Goal: Information Seeking & Learning: Learn about a topic

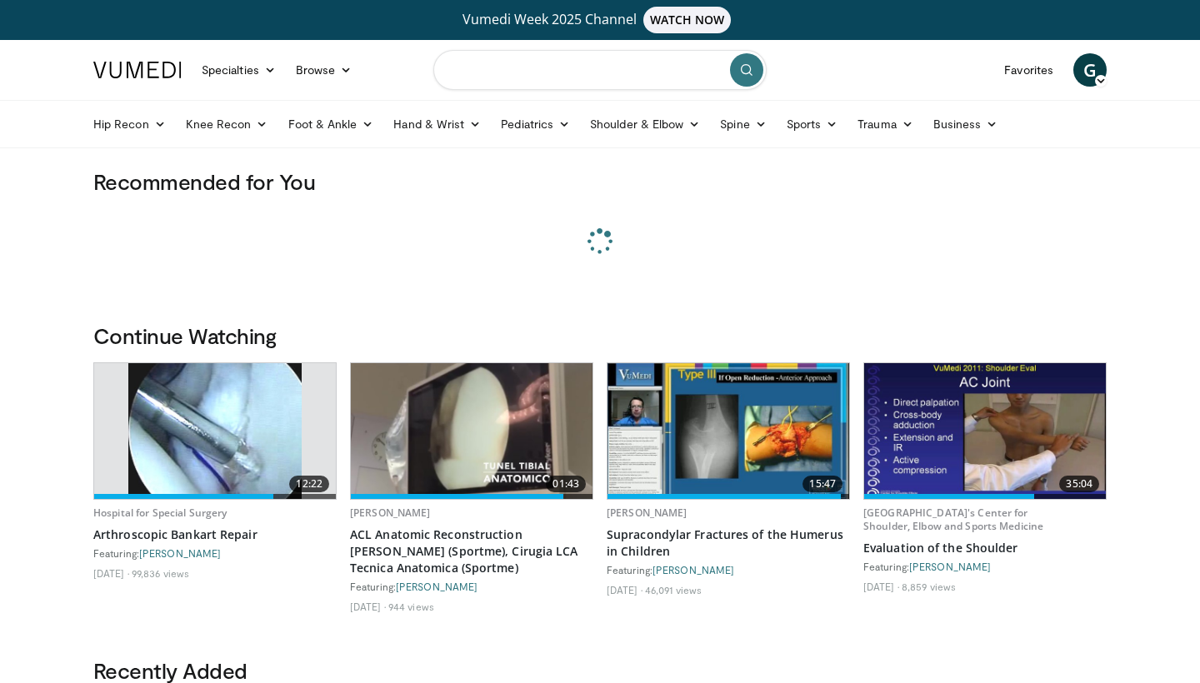
click at [506, 56] on input "Search topics, interventions" at bounding box center [599, 70] width 333 height 40
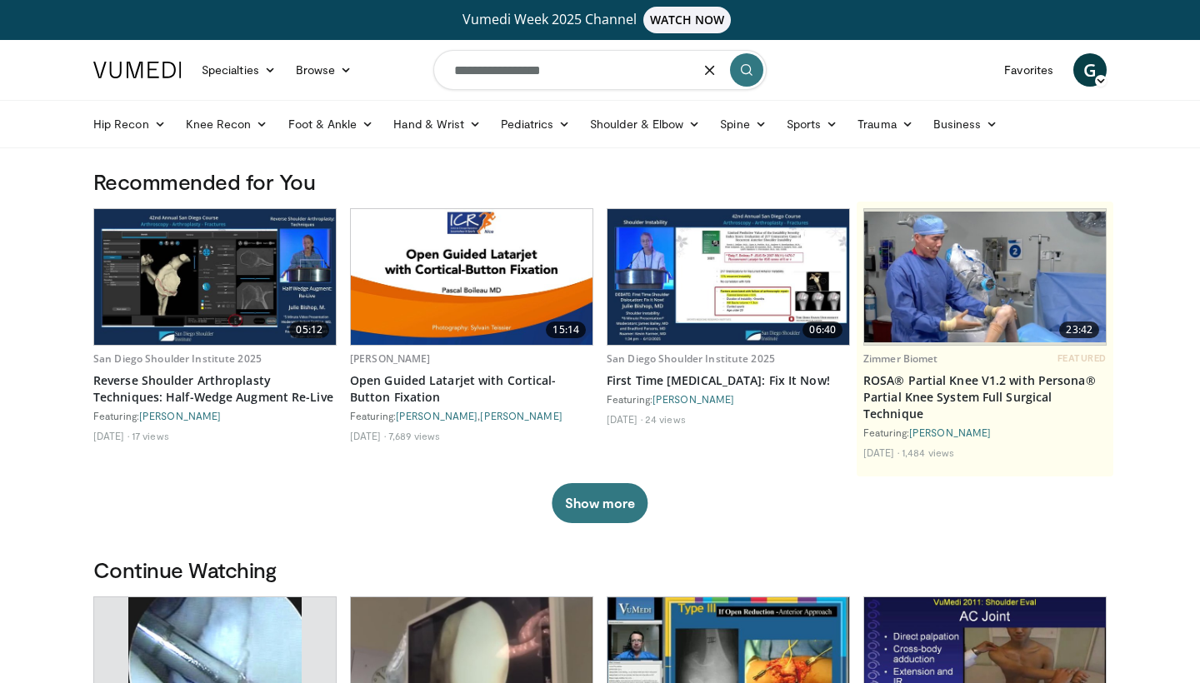
type input "**********"
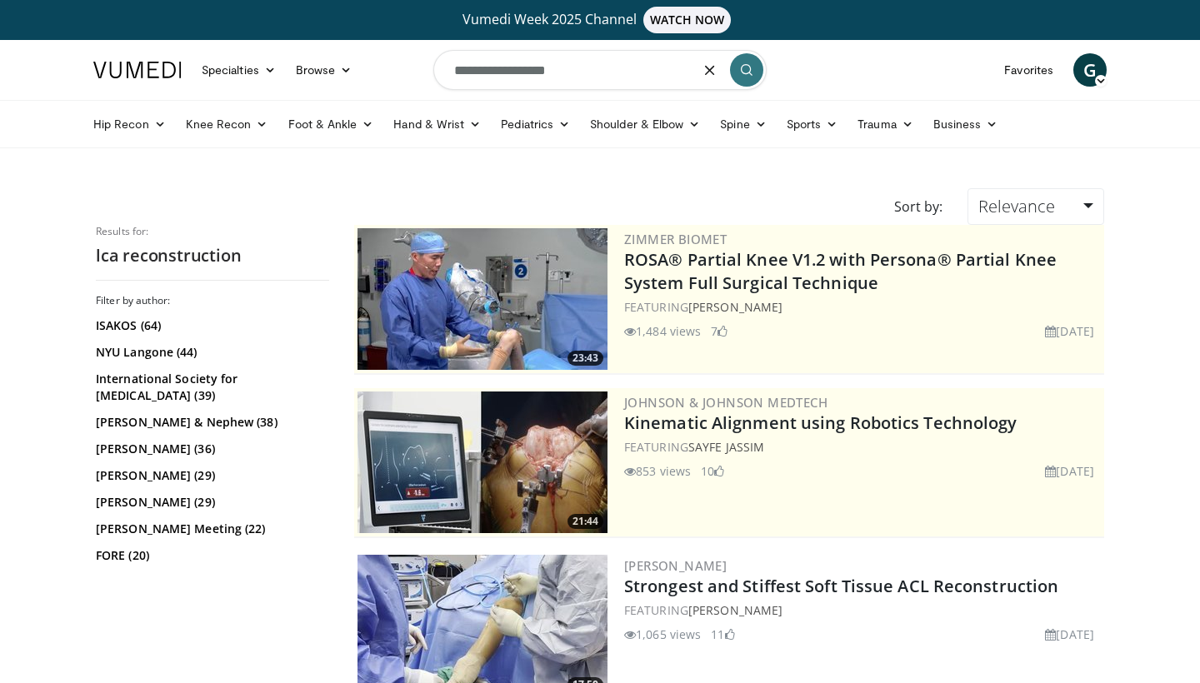
drag, startPoint x: 469, startPoint y: 72, endPoint x: 401, endPoint y: 68, distance: 68.4
click at [401, 68] on nav "Specialties Adult & Family Medicine Allergy, Asthma, Immunology Anesthesiology …" at bounding box center [599, 70] width 1033 height 60
type input "**********"
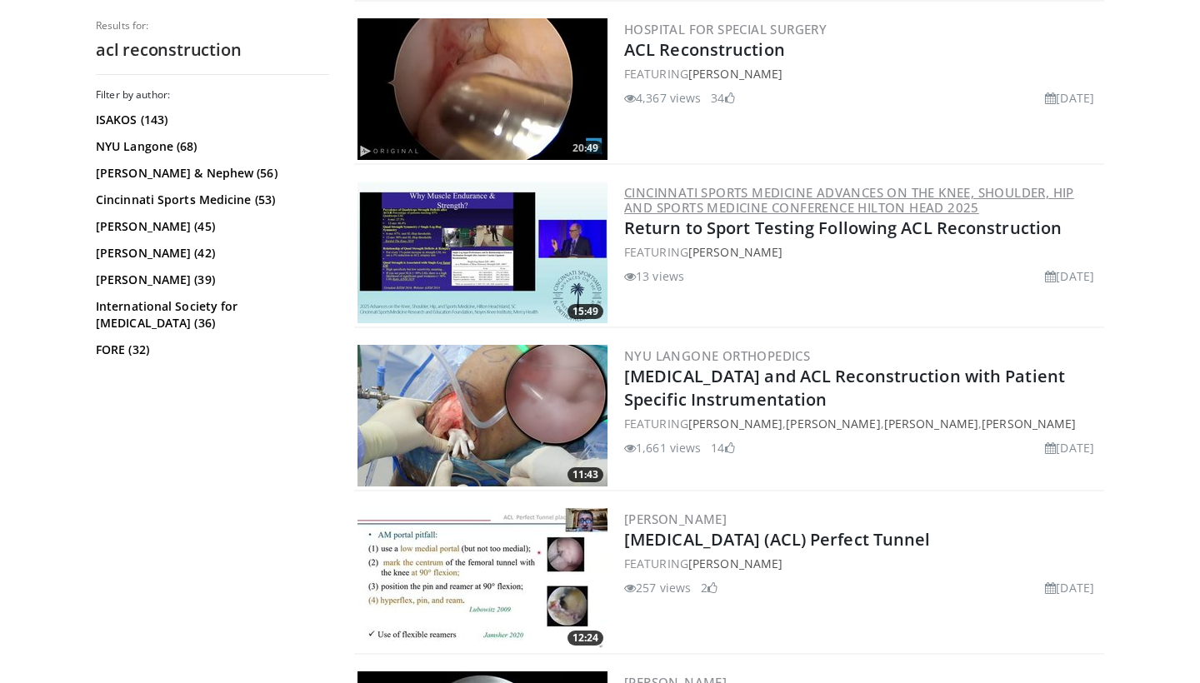
scroll to position [2408, 0]
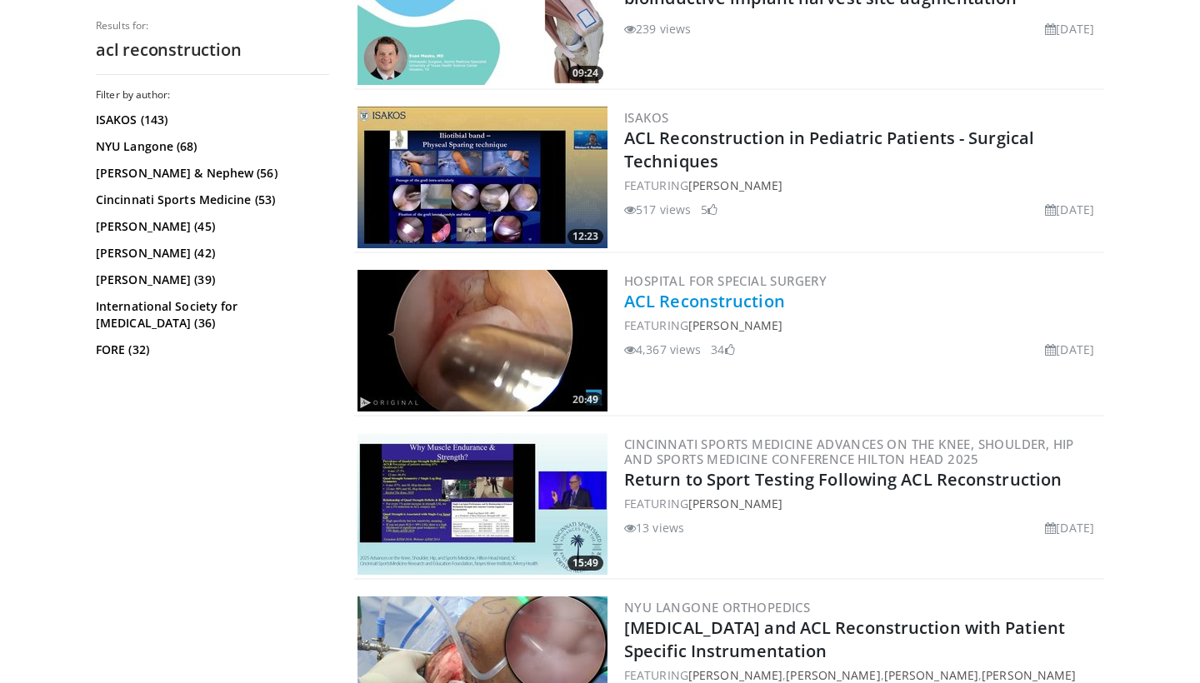
click at [695, 302] on link "ACL Reconstruction" at bounding box center [704, 301] width 161 height 22
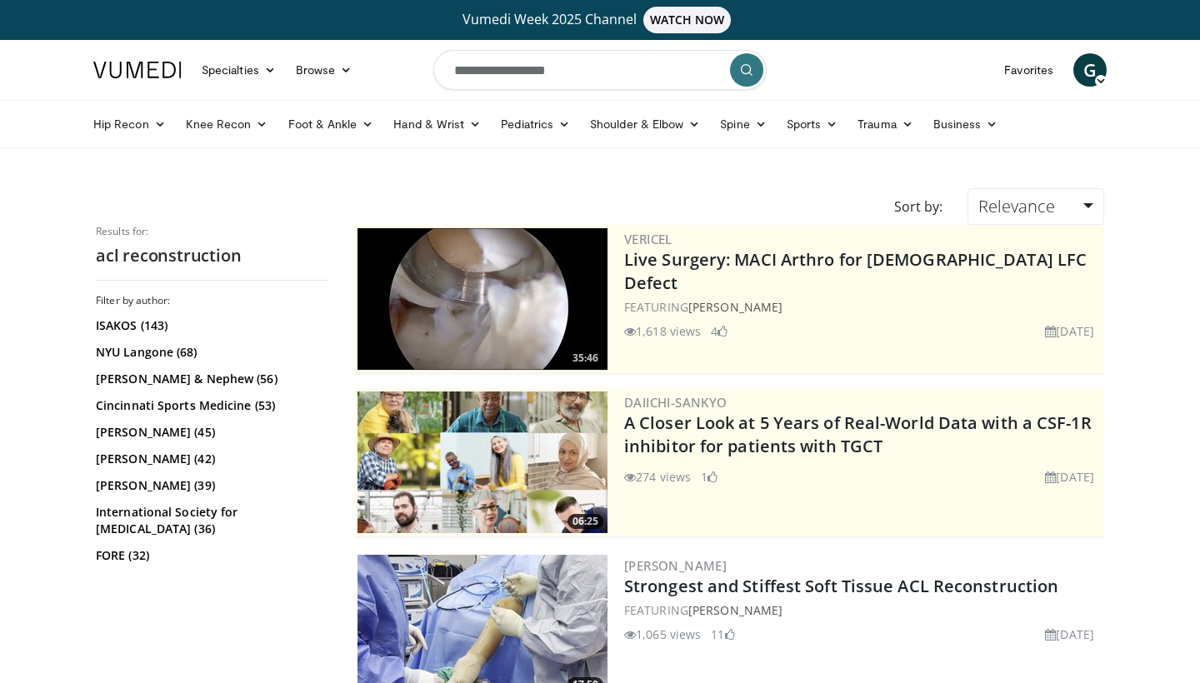
scroll to position [0, 0]
click at [565, 80] on input "**********" at bounding box center [599, 70] width 333 height 40
type input "**********"
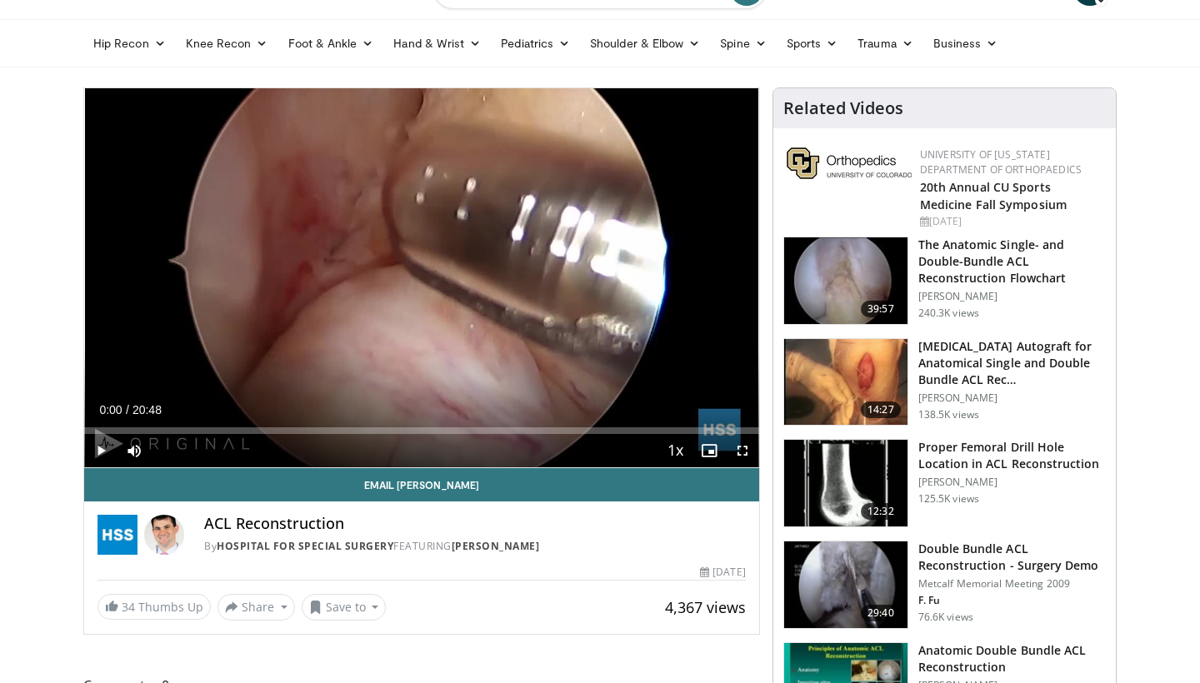
click at [733, 441] on span "Video Player" at bounding box center [742, 450] width 33 height 33
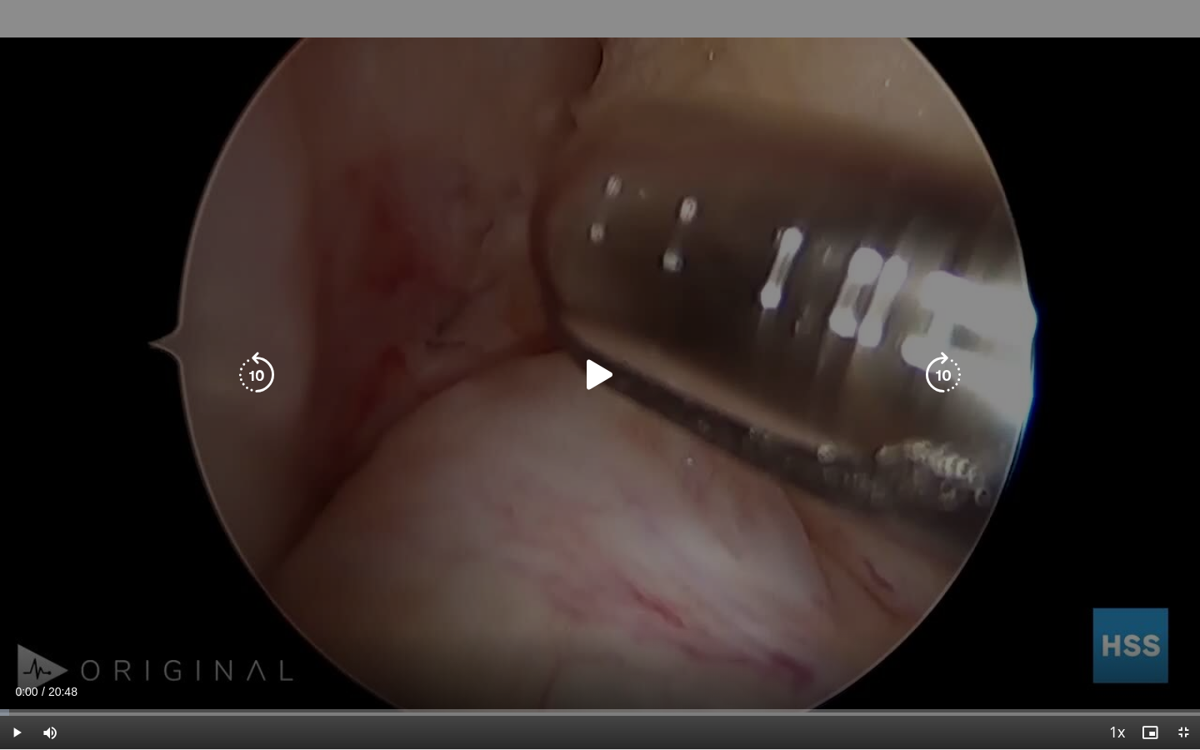
click at [14, 682] on span "Video Player" at bounding box center [16, 732] width 33 height 33
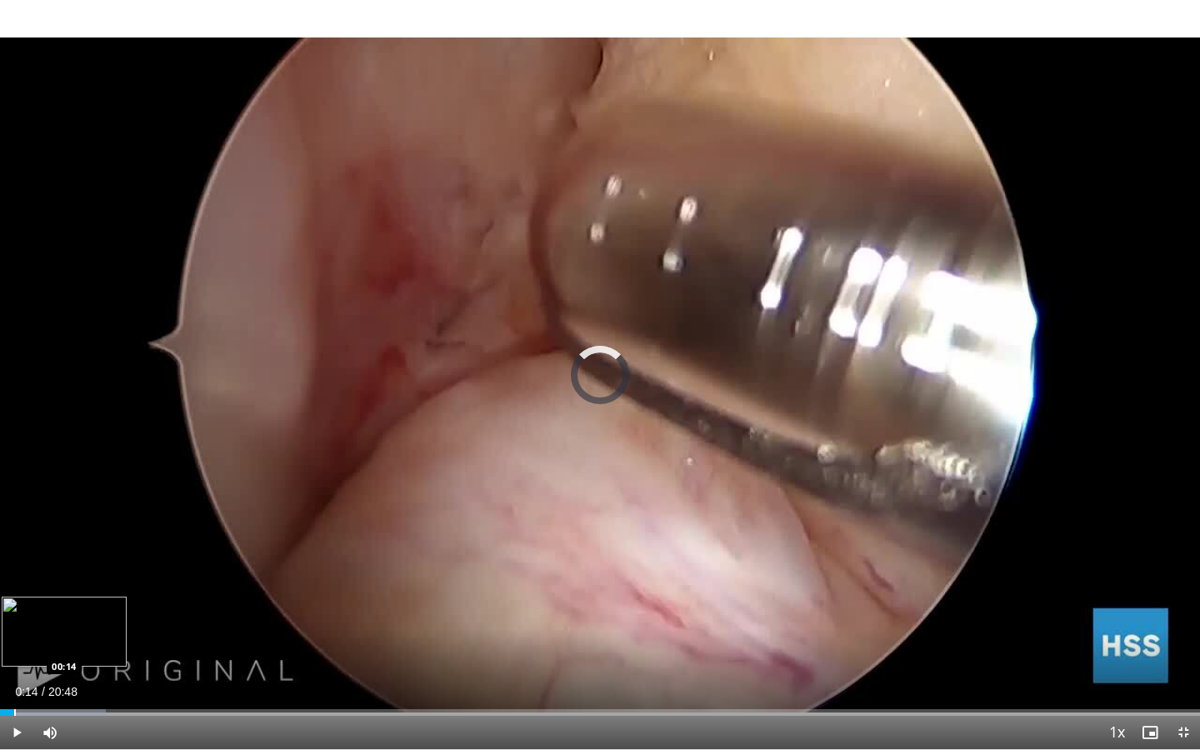
click at [14, 682] on div "Progress Bar" at bounding box center [15, 712] width 2 height 7
click at [50, 682] on div "Progress Bar" at bounding box center [51, 712] width 2 height 7
click at [32, 682] on div "Progress Bar" at bounding box center [33, 712] width 2 height 7
click at [35, 682] on div "Progress Bar" at bounding box center [36, 712] width 2 height 7
click at [46, 682] on div "Progress Bar" at bounding box center [47, 712] width 2 height 7
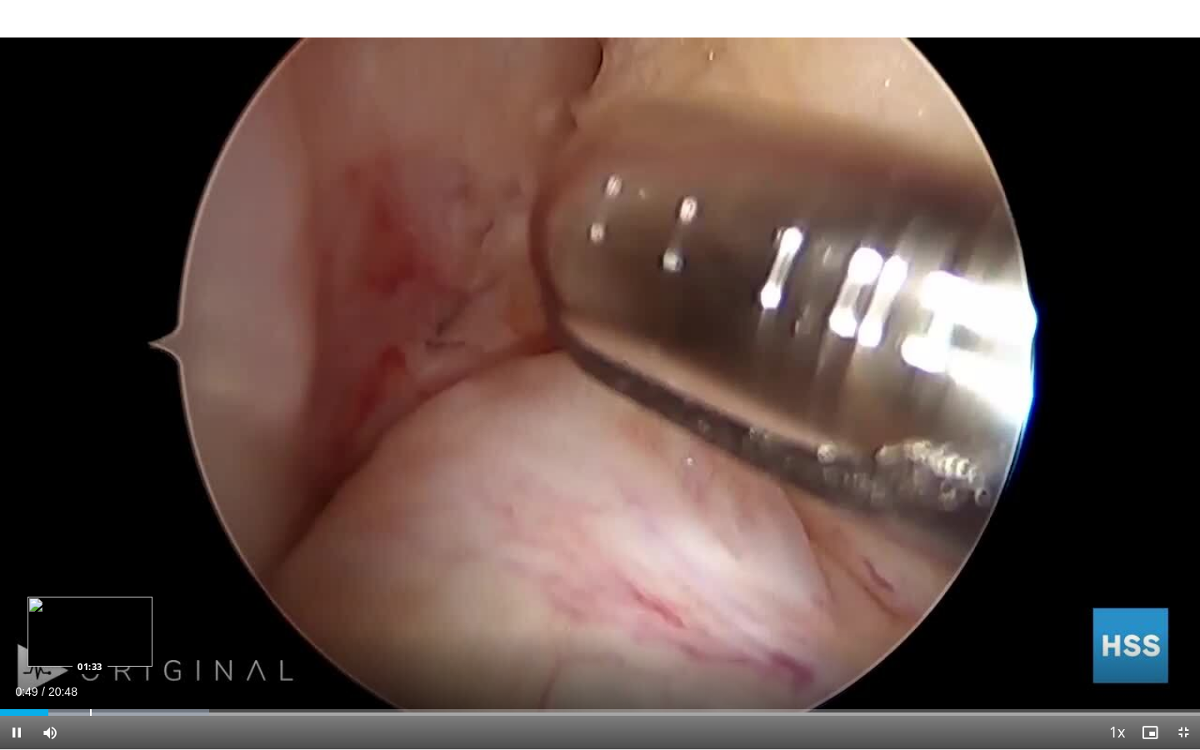
click at [91, 682] on div "Progress Bar" at bounding box center [91, 712] width 2 height 7
click at [107, 682] on div "Progress Bar" at bounding box center [108, 712] width 2 height 7
click at [145, 682] on div "Progress Bar" at bounding box center [146, 712] width 2 height 7
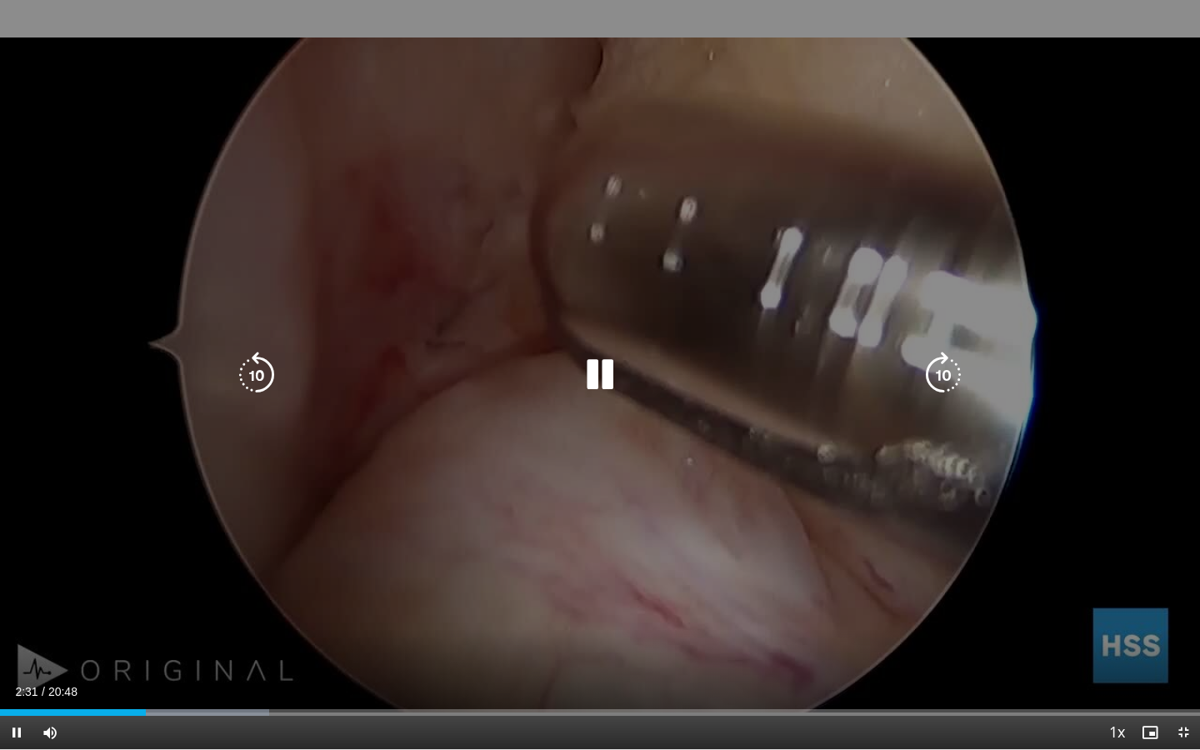
click at [195, 682] on div "Loaded : 22.44% 02:31 03:20" at bounding box center [600, 708] width 1200 height 16
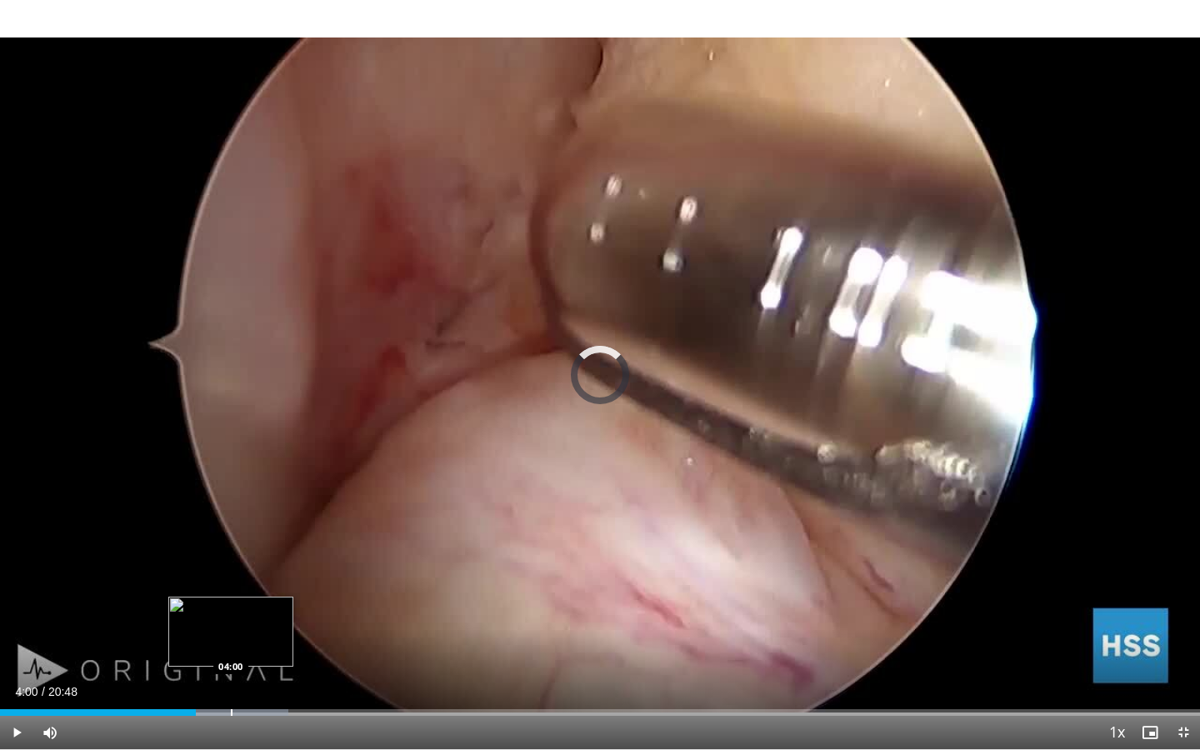
click at [231, 682] on div "Loaded : 24.04% 04:00 04:00" at bounding box center [600, 708] width 1200 height 16
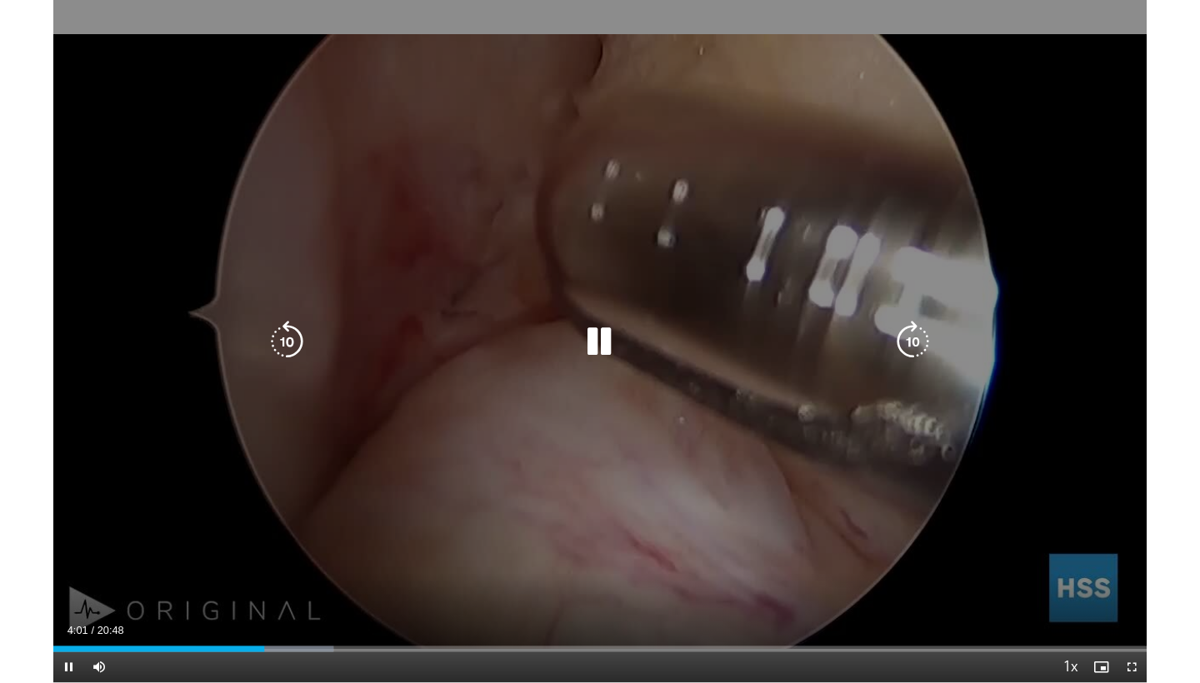
scroll to position [81, 0]
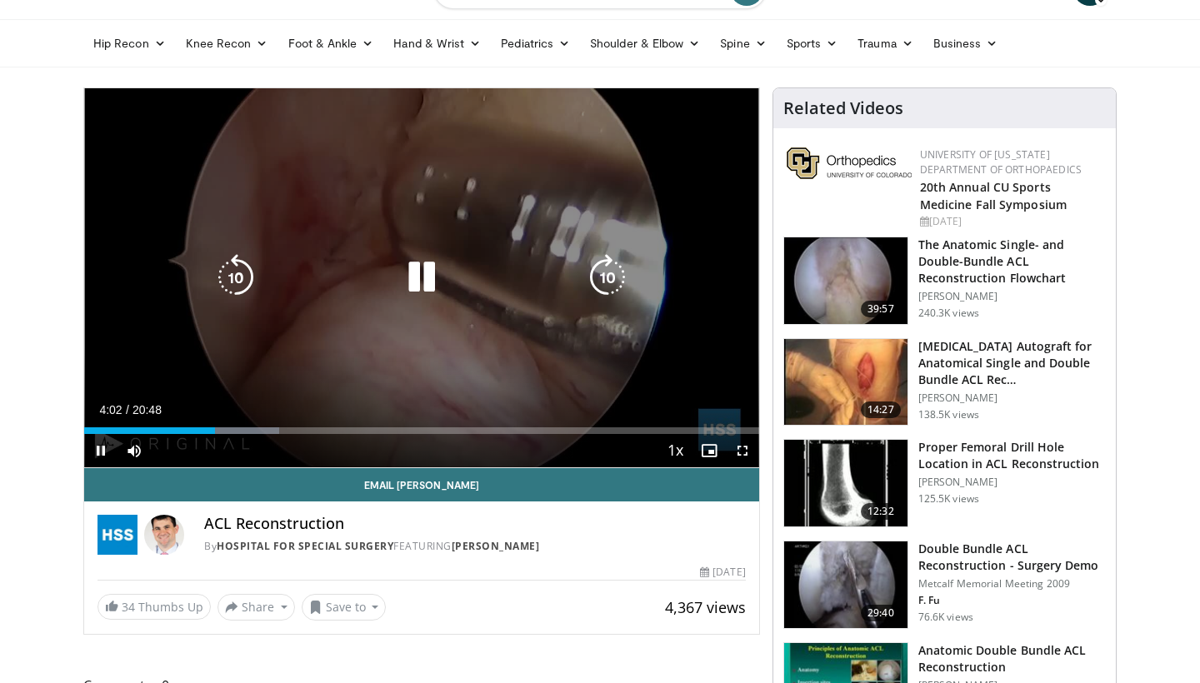
click at [335, 295] on div "10 seconds Tap to unmute" at bounding box center [421, 277] width 675 height 379
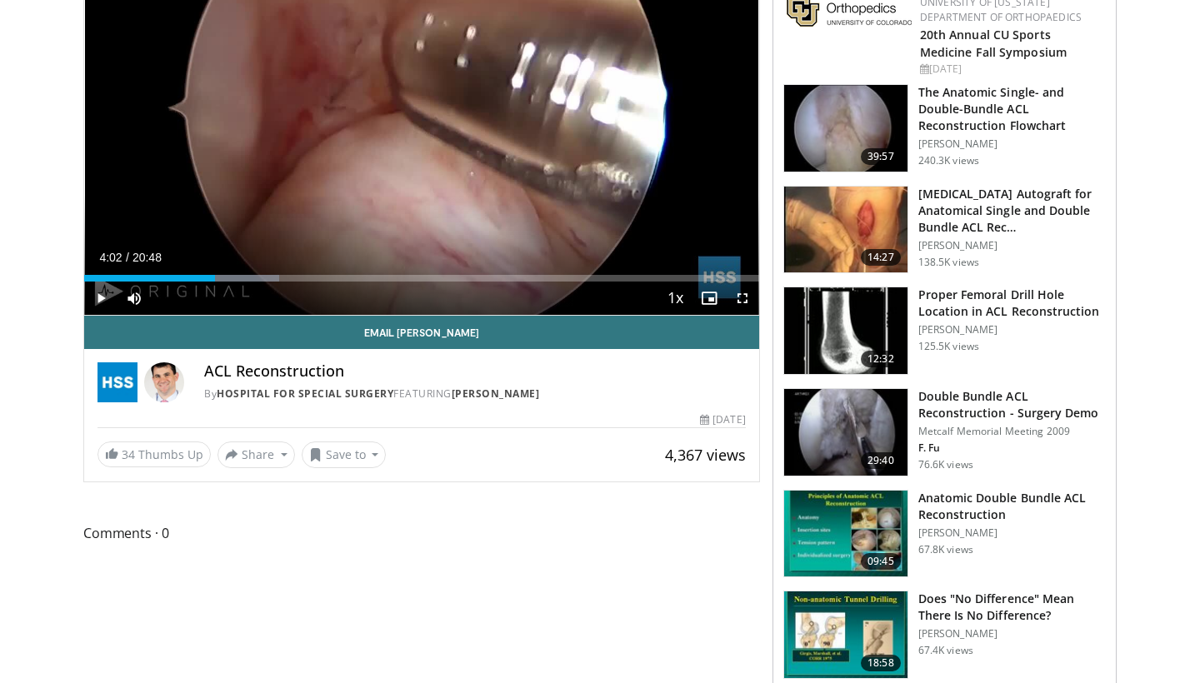
scroll to position [234, 0]
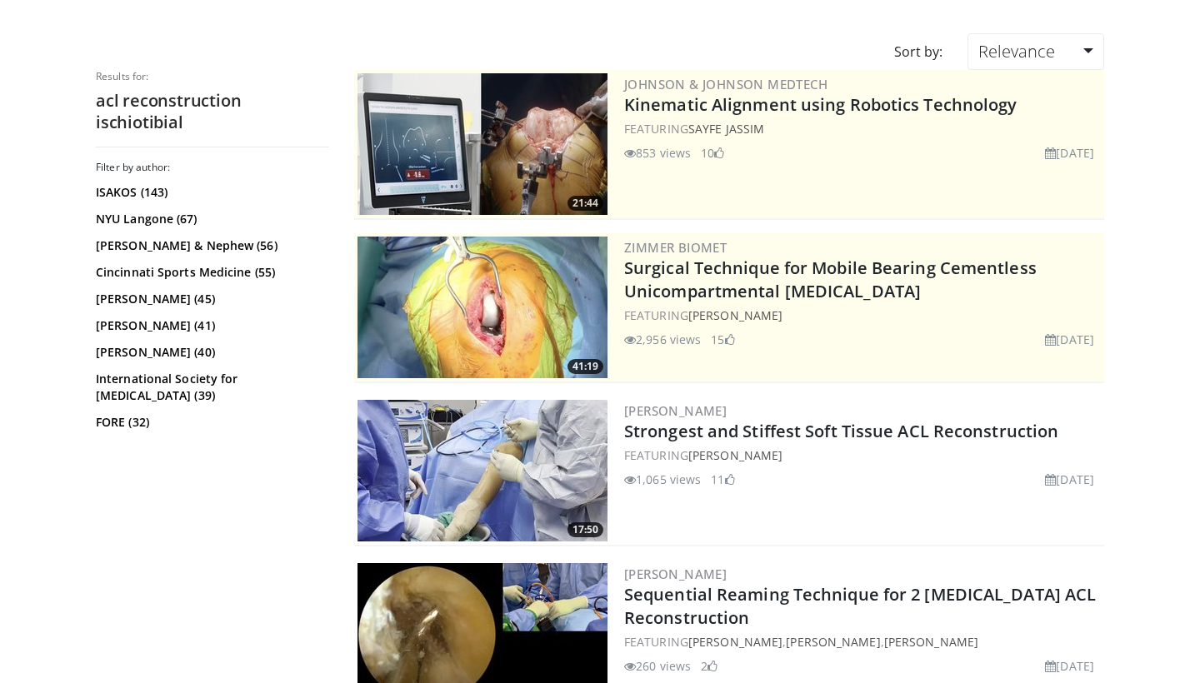
scroll to position [156, 0]
click at [549, 470] on img at bounding box center [482, 470] width 250 height 142
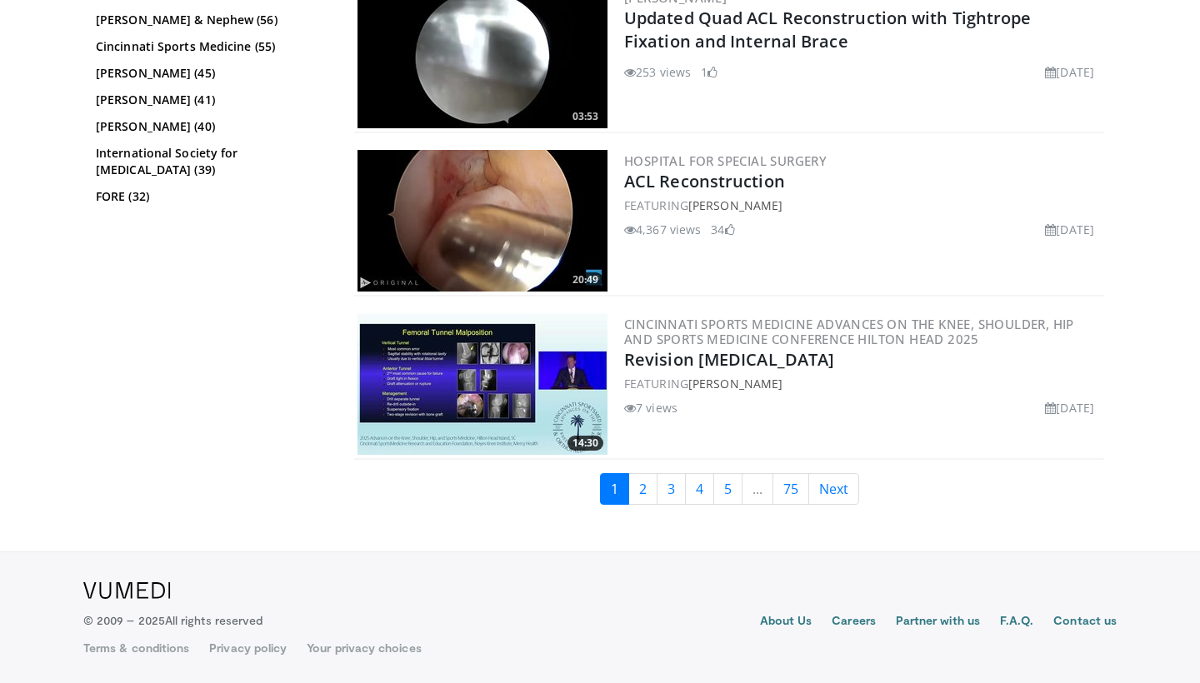
scroll to position [4161, 0]
click at [644, 497] on link "2" at bounding box center [642, 489] width 29 height 32
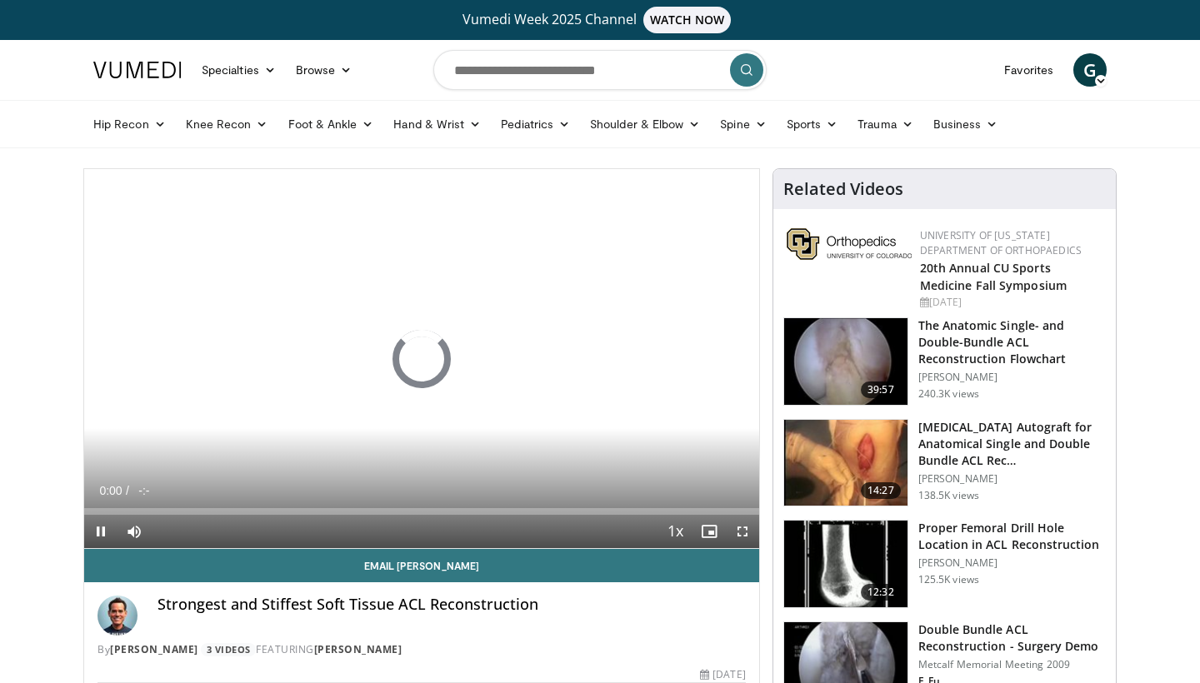
scroll to position [18, 0]
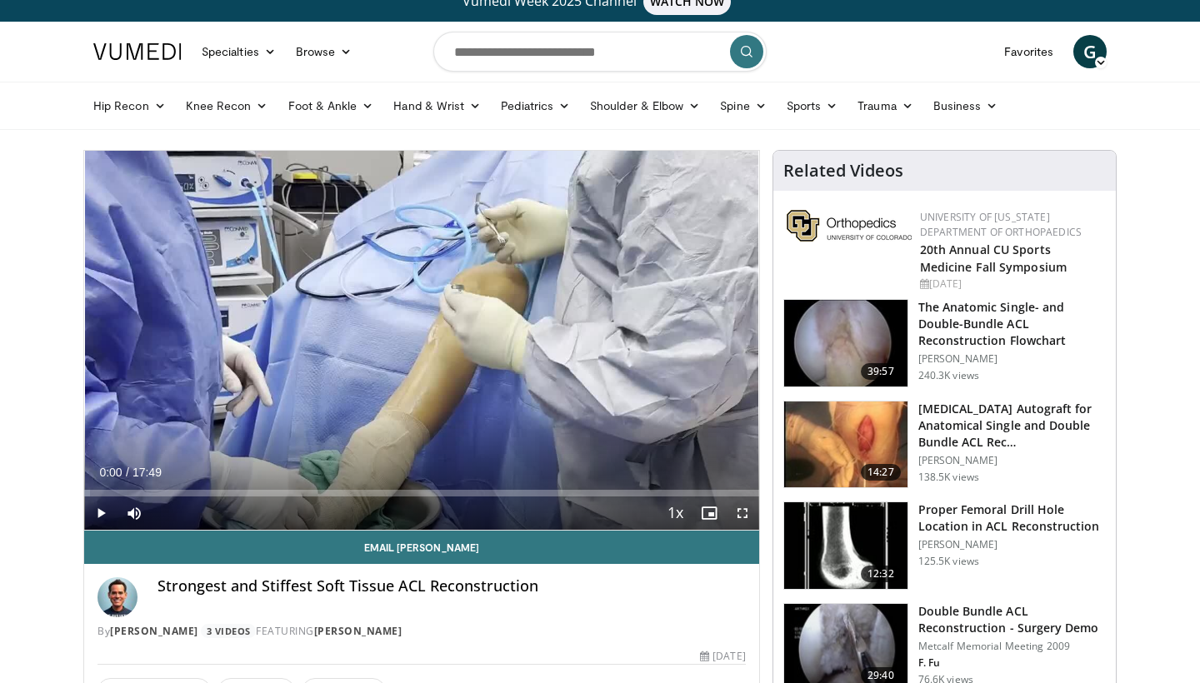
click at [99, 512] on span "Video Player" at bounding box center [100, 513] width 33 height 33
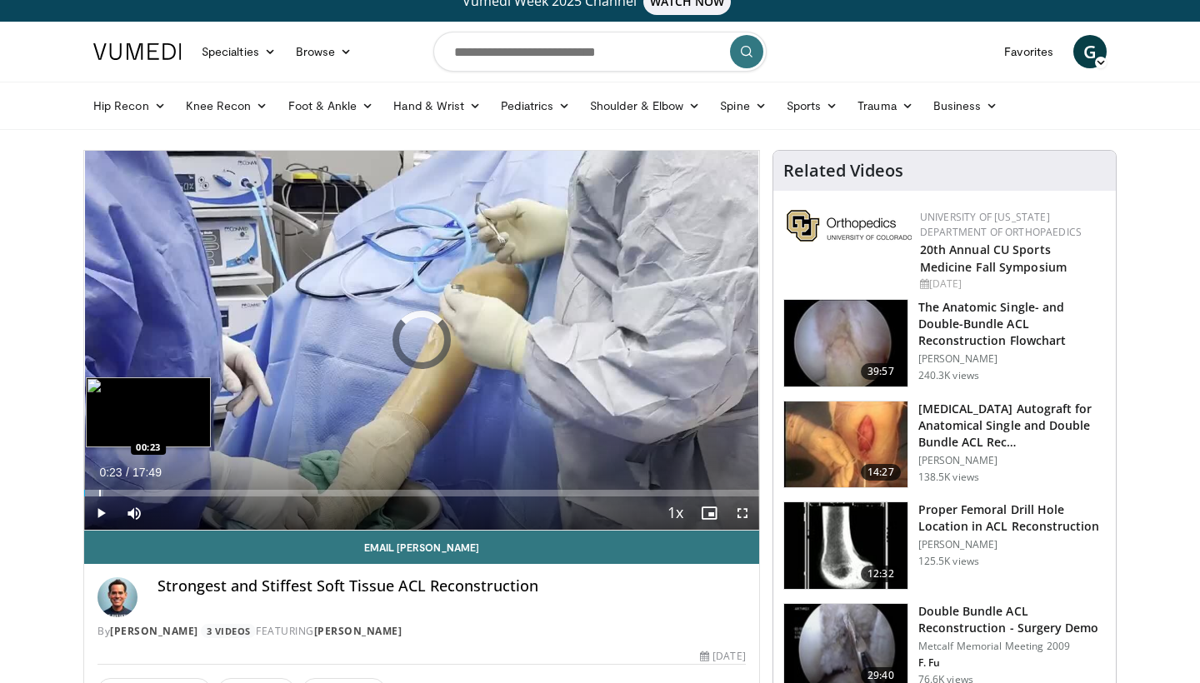
click at [99, 492] on div "Progress Bar" at bounding box center [100, 493] width 2 height 7
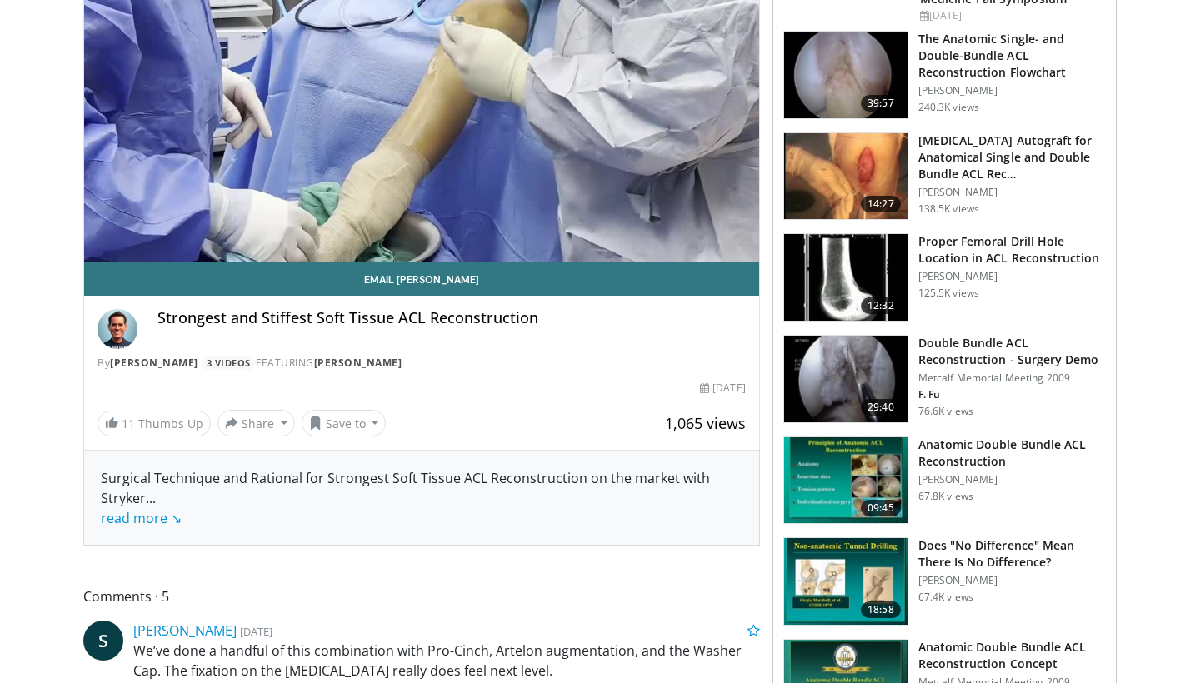
scroll to position [157, 0]
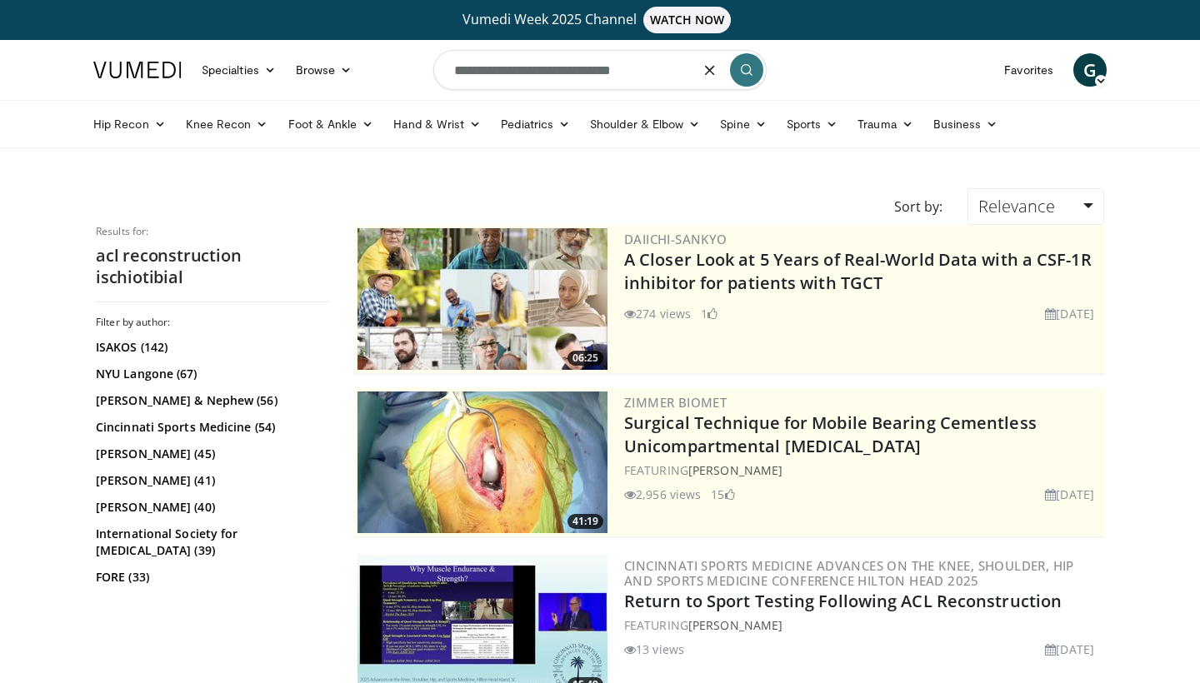
drag, startPoint x: 640, startPoint y: 77, endPoint x: 562, endPoint y: 72, distance: 77.6
click at [562, 72] on input "**********" at bounding box center [599, 70] width 333 height 40
type input "**********"
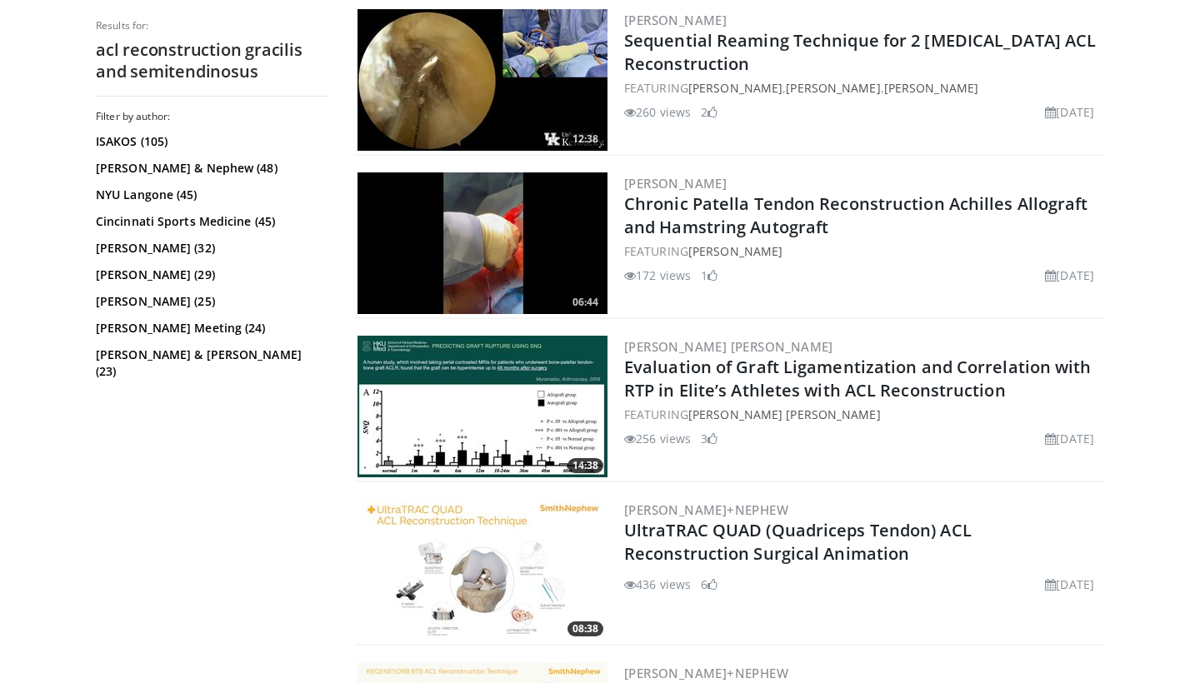
scroll to position [1196, 0]
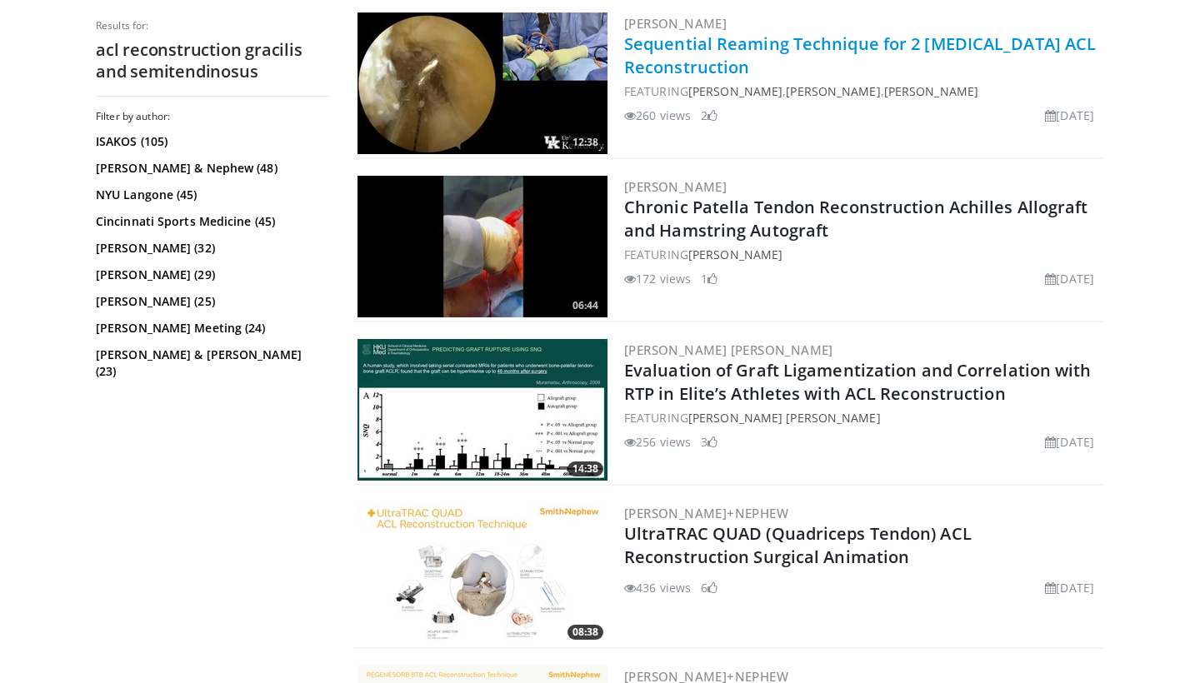
click at [687, 70] on link "Sequential Reaming Technique for 2 [MEDICAL_DATA] ACL Reconstruction" at bounding box center [860, 55] width 472 height 46
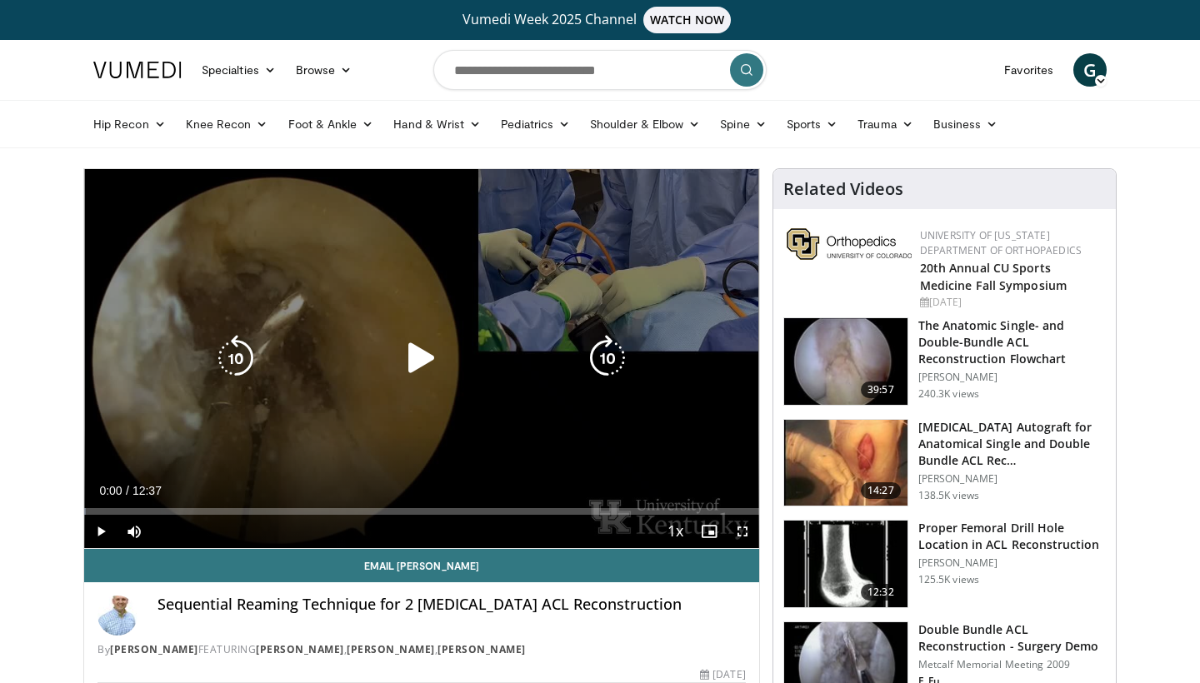
click at [427, 348] on icon "Video Player" at bounding box center [421, 358] width 47 height 47
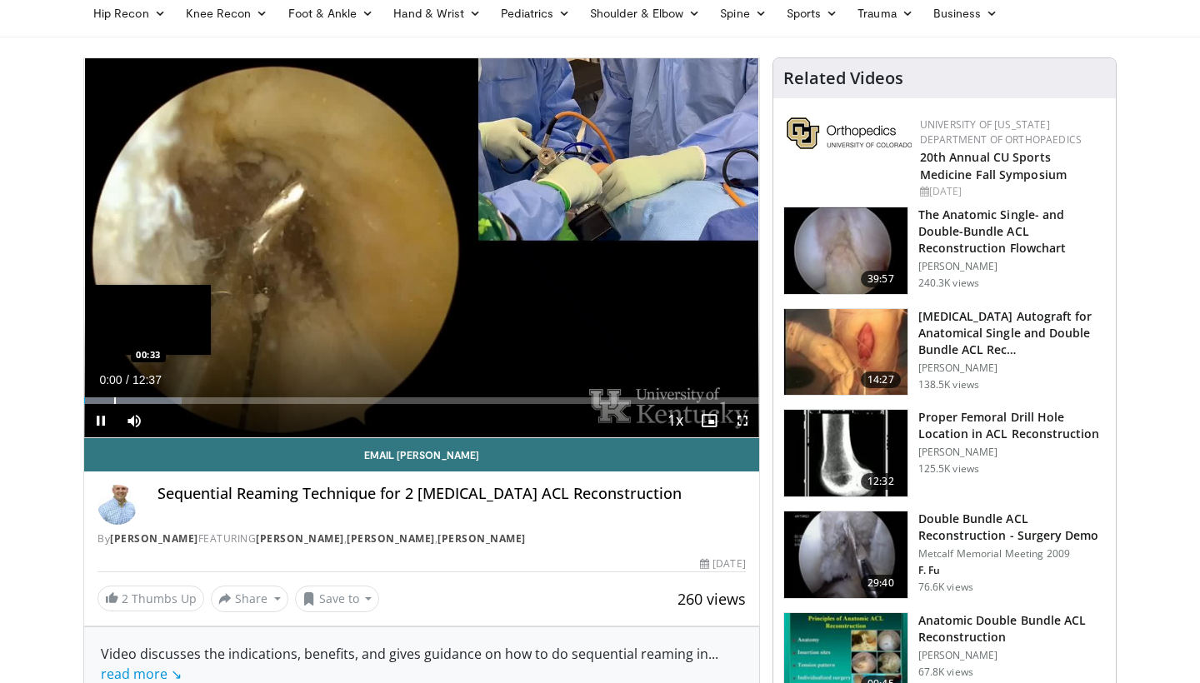
click at [114, 397] on div "Progress Bar" at bounding box center [115, 400] width 2 height 7
click at [137, 398] on div "Progress Bar" at bounding box center [138, 400] width 2 height 7
click at [155, 398] on div "Progress Bar" at bounding box center [155, 400] width 2 height 7
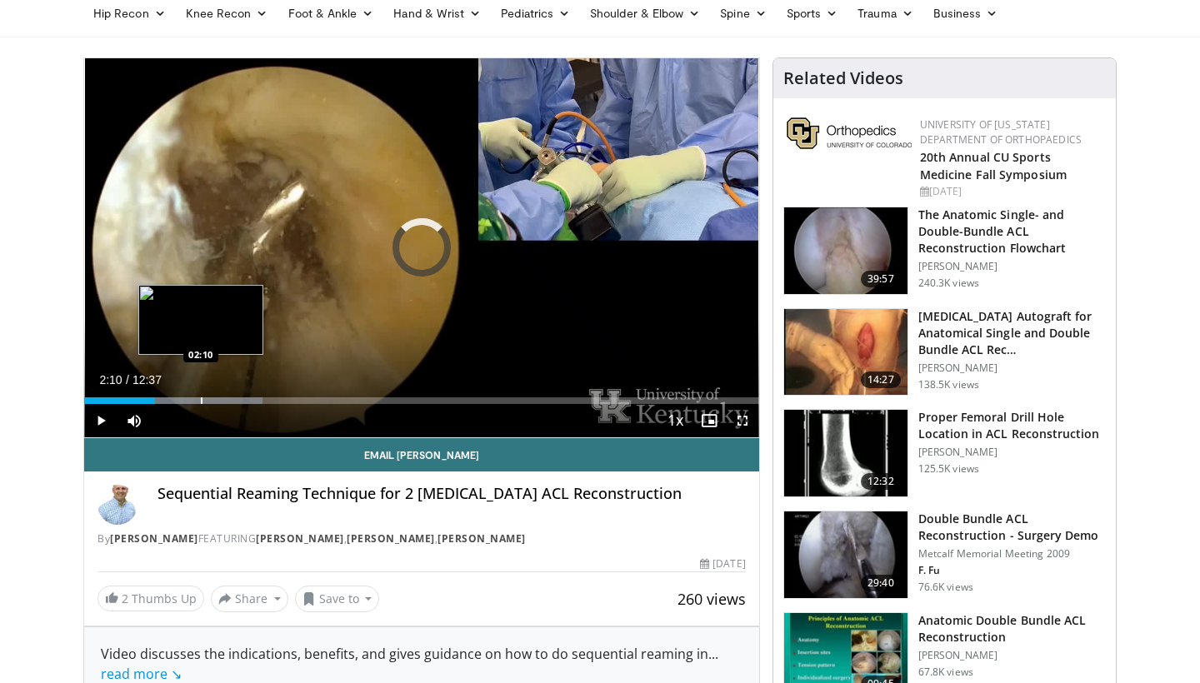
click at [201, 398] on div "Progress Bar" at bounding box center [202, 400] width 2 height 7
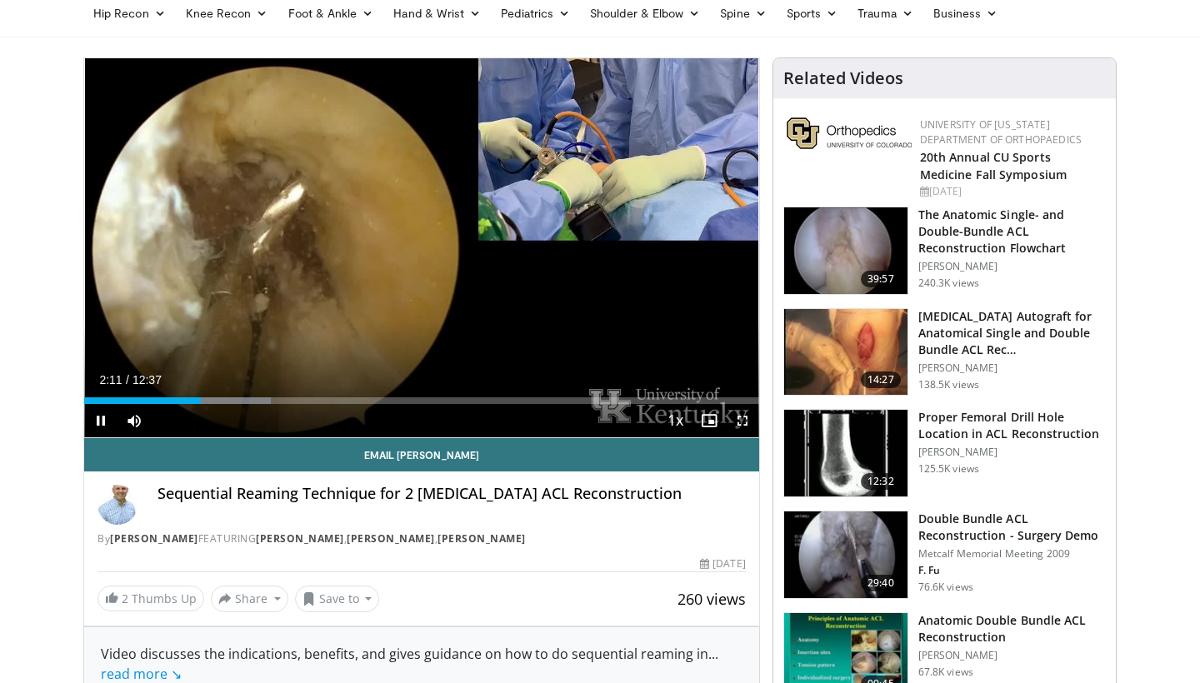
click at [277, 404] on div "Current Time 2:11 / Duration 12:37 Pause Skip Backward Skip Forward Mute Loaded…" at bounding box center [421, 420] width 675 height 33
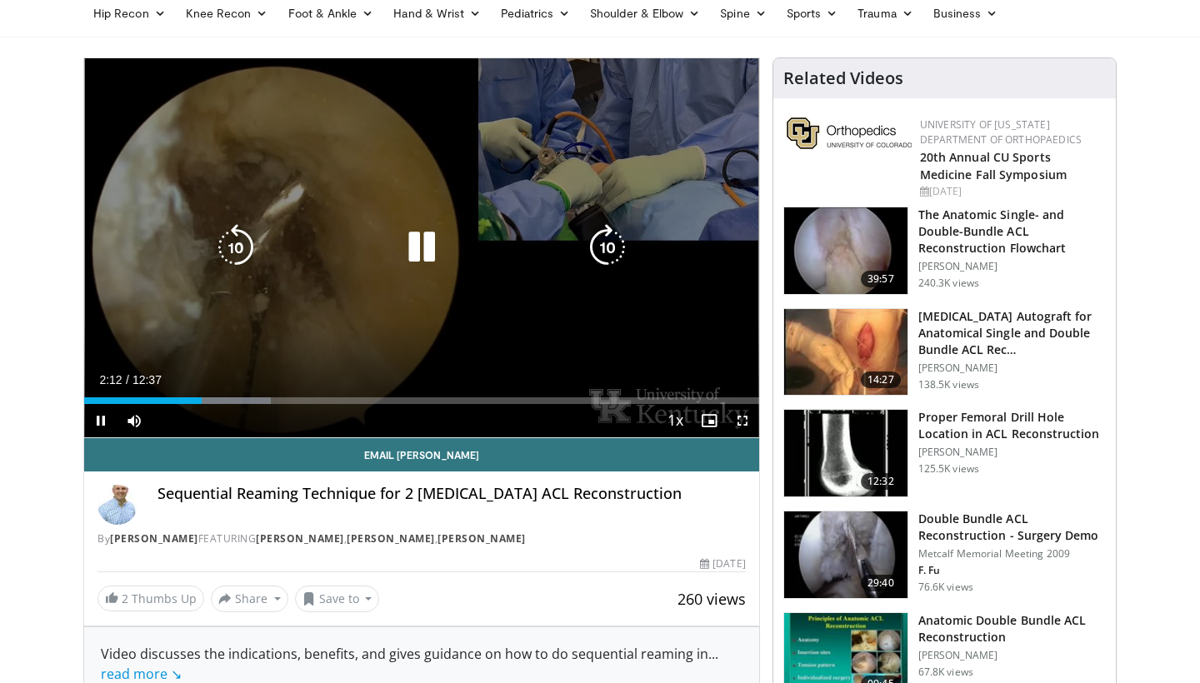
click at [496, 208] on div "10 seconds Tap to unmute" at bounding box center [421, 247] width 675 height 379
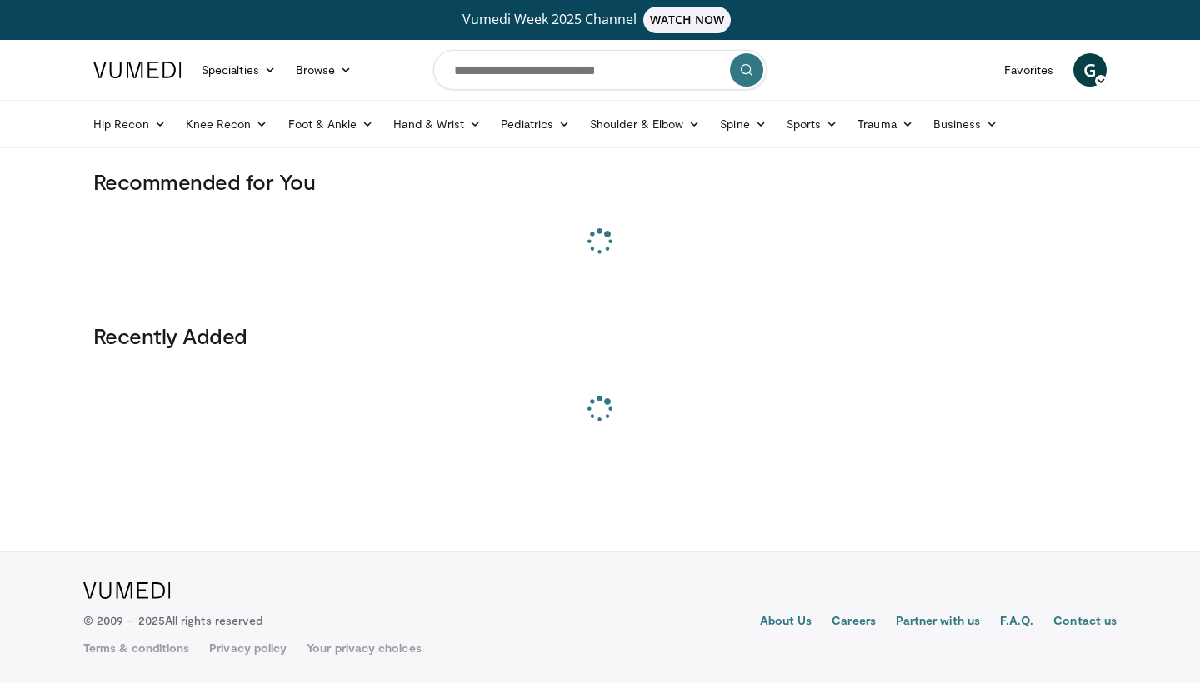
click at [542, 40] on form at bounding box center [599, 70] width 333 height 60
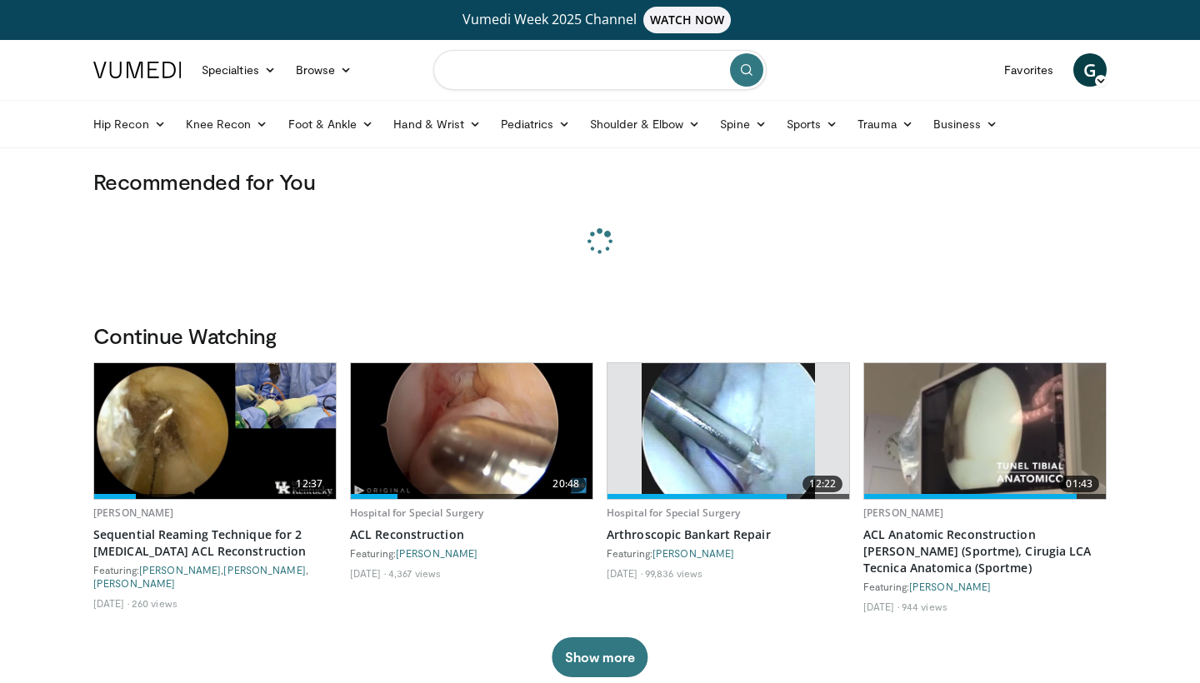
click at [507, 57] on input "Search topics, interventions" at bounding box center [599, 70] width 333 height 40
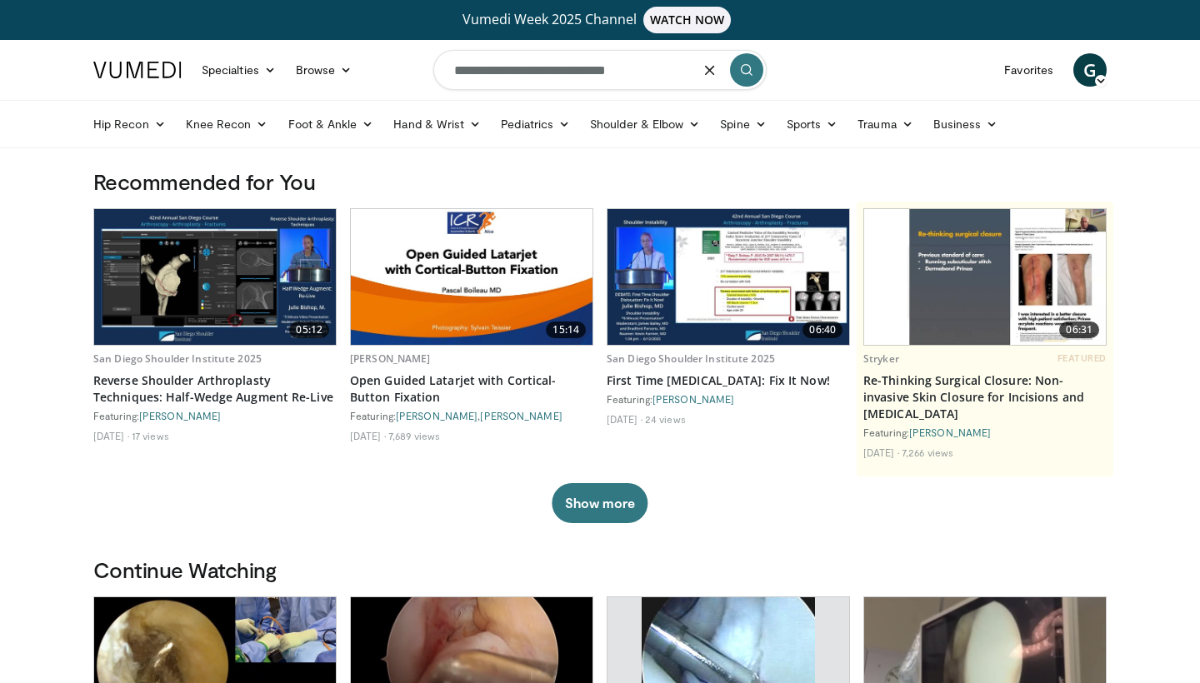
type input "**********"
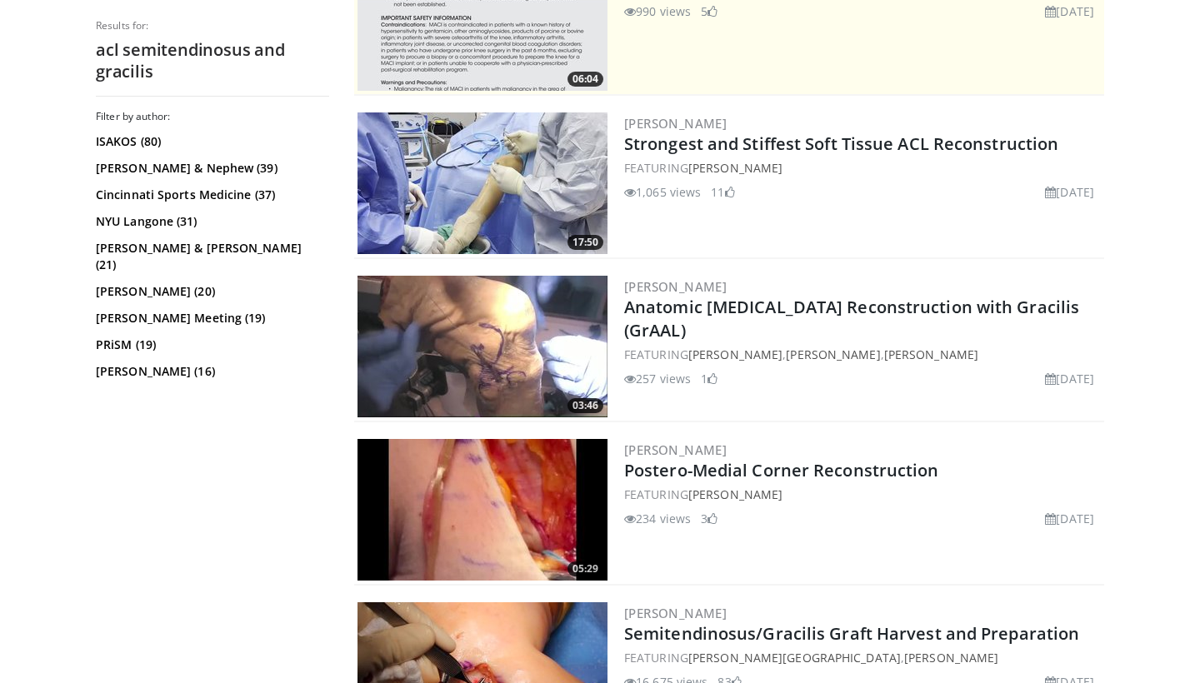
scroll to position [459, 0]
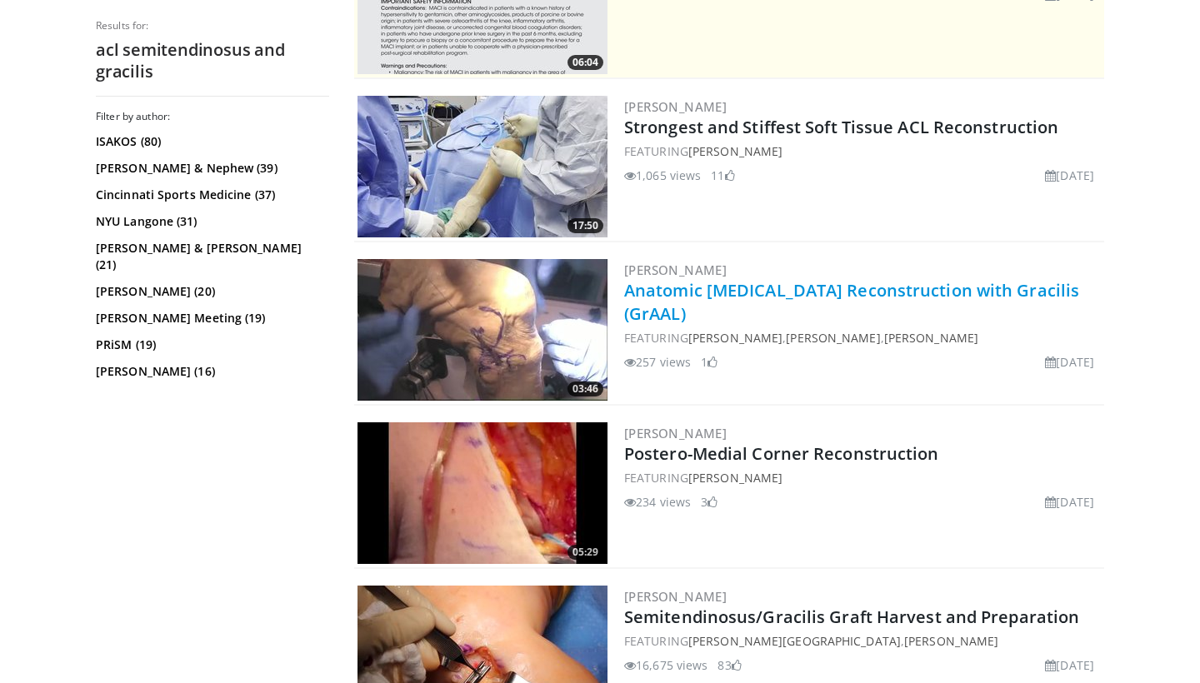
click at [666, 304] on link "Anatomic [MEDICAL_DATA] Reconstruction with Gracilis (GrAAL)" at bounding box center [851, 302] width 455 height 46
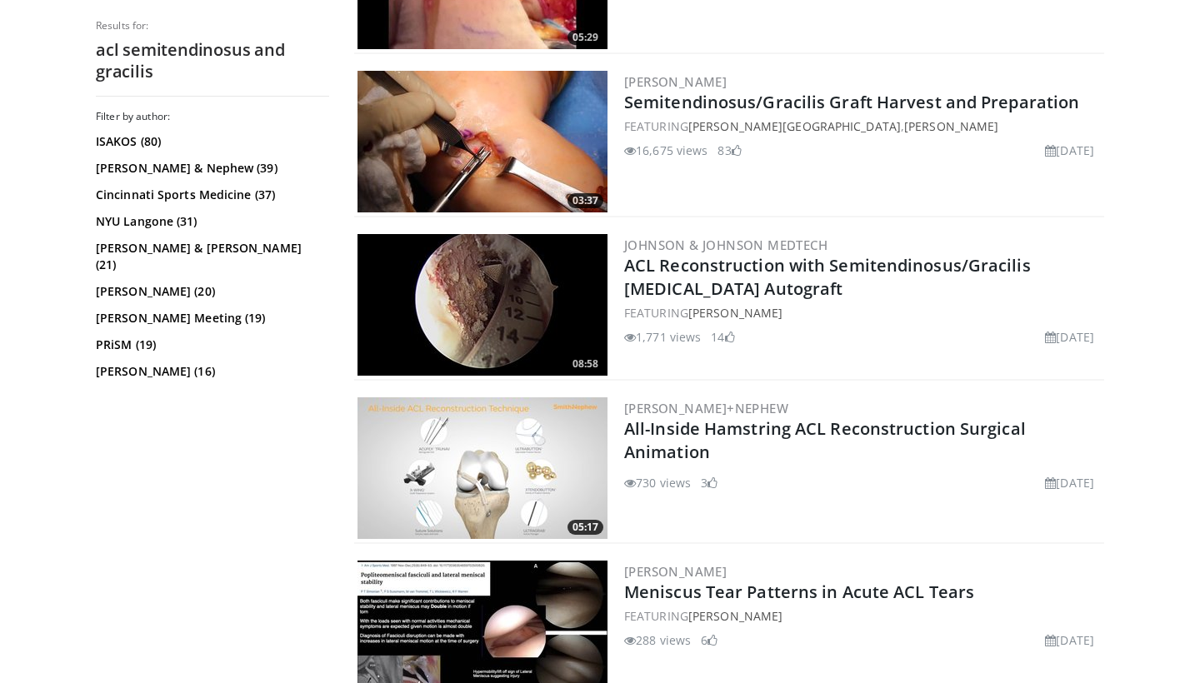
scroll to position [1008, 0]
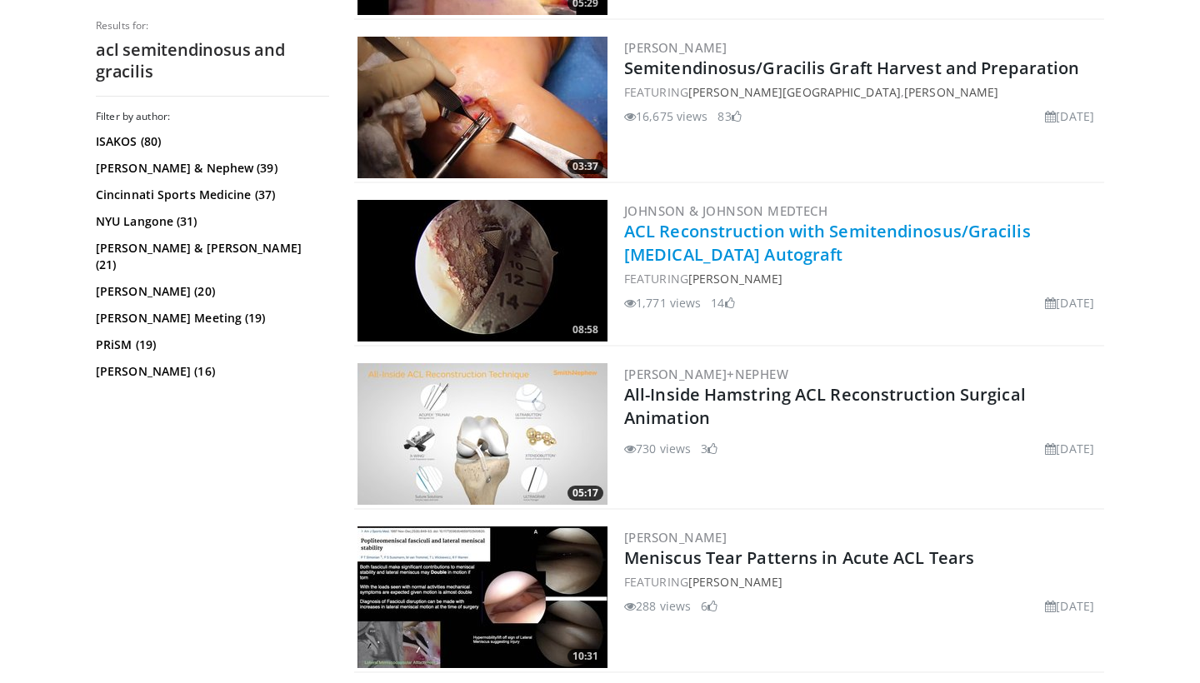
click at [749, 260] on link "ACL Reconstruction with Semitendinosus/Gracilis Hamstring Autograft" at bounding box center [827, 243] width 407 height 46
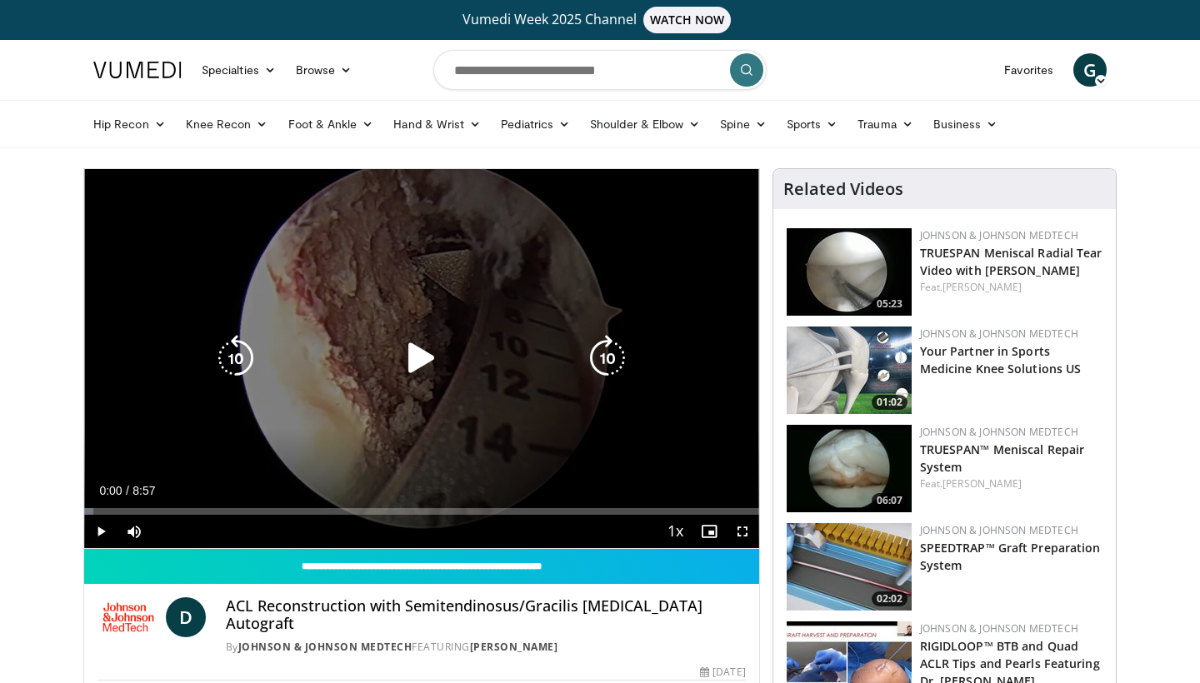
click at [395, 405] on div "10 seconds Tap to unmute" at bounding box center [421, 358] width 675 height 379
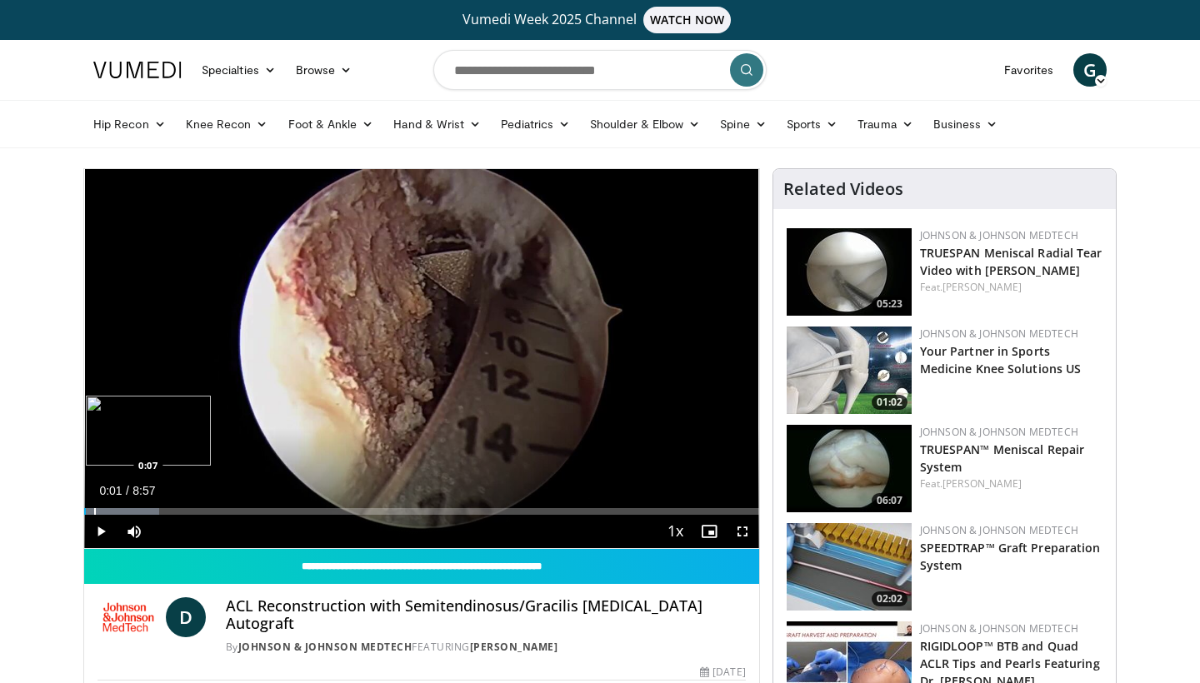
click at [94, 511] on div "Progress Bar" at bounding box center [95, 511] width 2 height 7
click at [135, 507] on div "Loaded : 16.76% 0:10 0:39" at bounding box center [421, 507] width 675 height 16
click at [183, 503] on div "Loaded : 18.63% 0:42 1:18" at bounding box center [421, 507] width 675 height 16
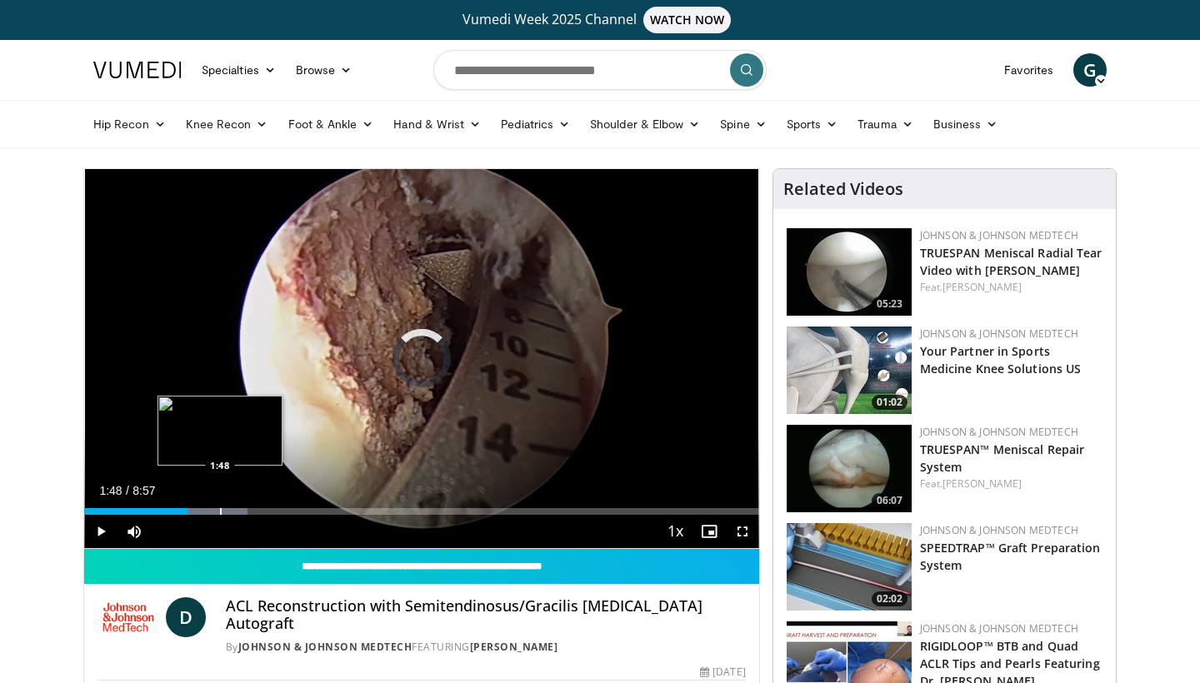
click at [221, 514] on div "Progress Bar" at bounding box center [221, 511] width 2 height 7
click at [242, 509] on div "Progress Bar" at bounding box center [235, 511] width 97 height 7
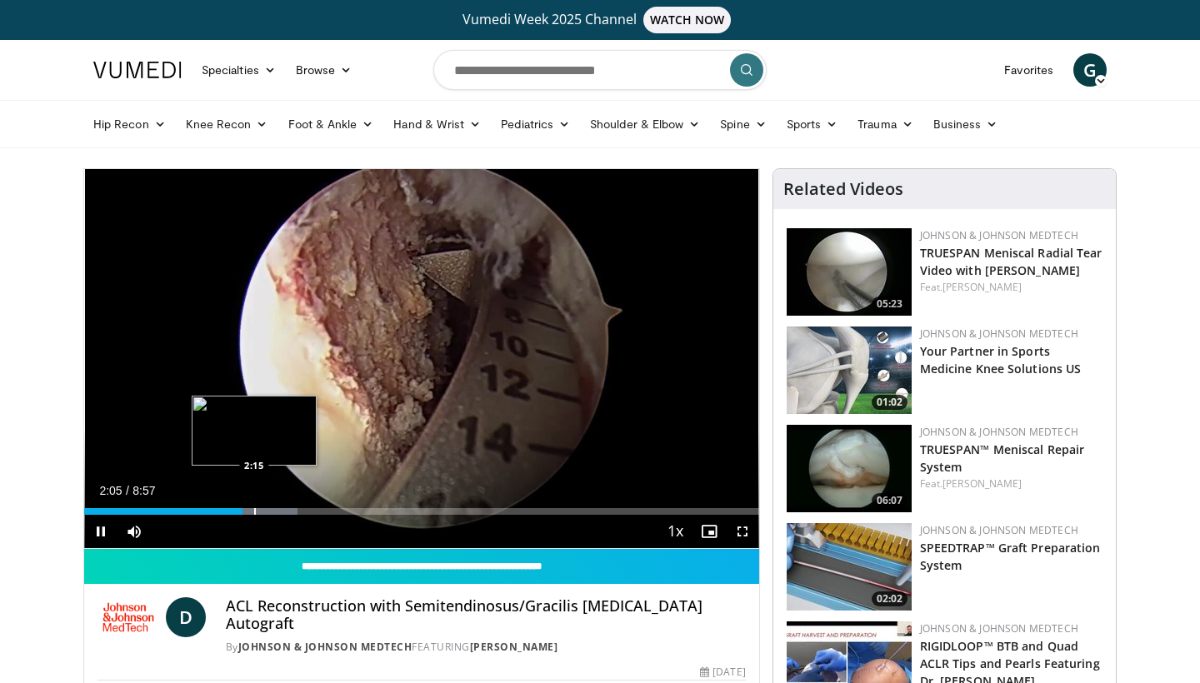
click at [255, 512] on div "Progress Bar" at bounding box center [255, 511] width 2 height 7
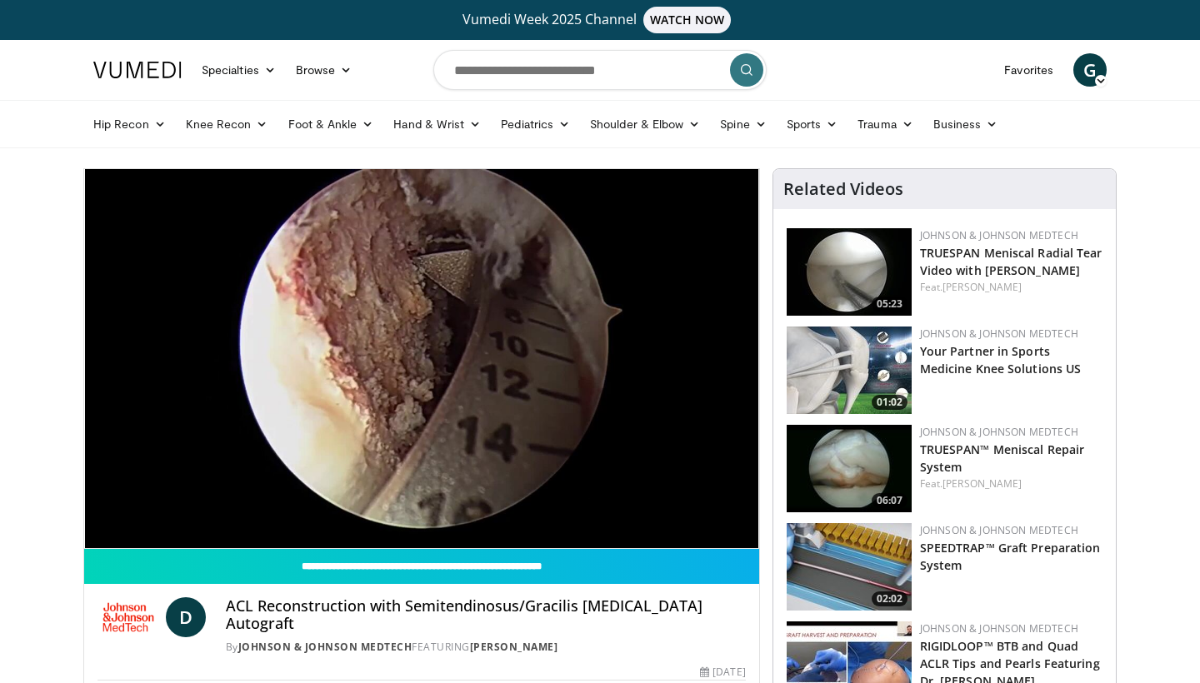
click at [280, 512] on video-js "**********" at bounding box center [421, 359] width 675 height 380
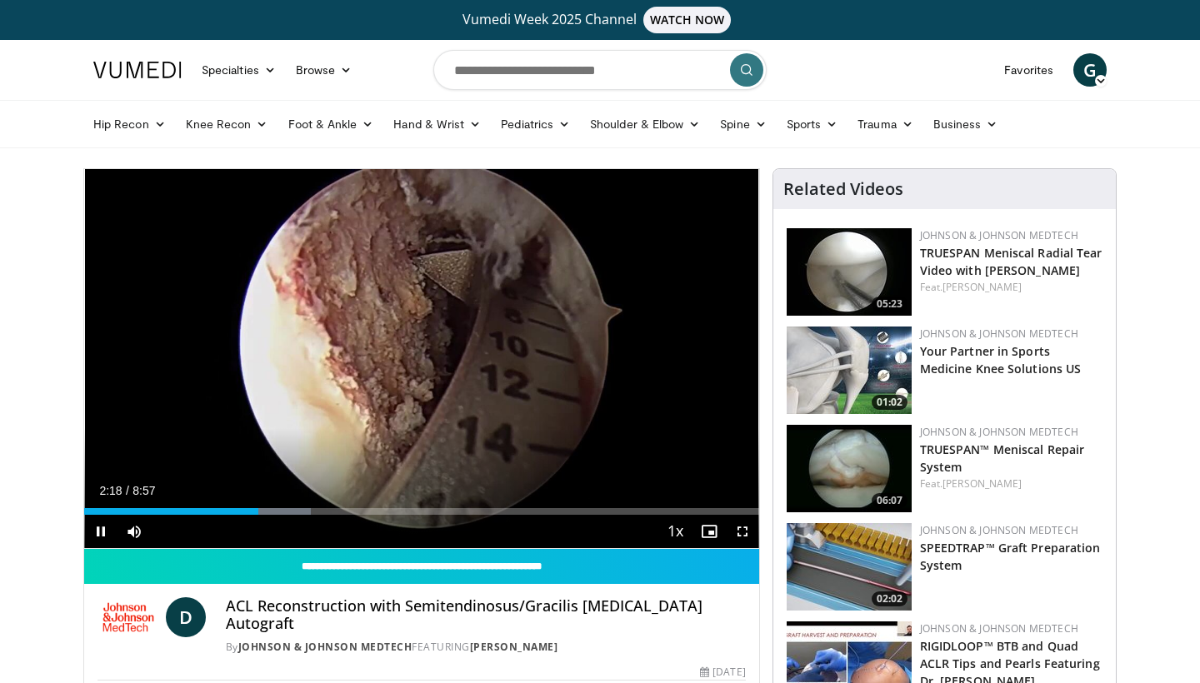
click at [287, 515] on div "Current Time 2:18 / Duration 8:57 Pause Skip Backward Skip Forward Mute 100% Lo…" at bounding box center [421, 531] width 675 height 33
click at [249, 509] on div "Loaded : 33.60% 2:21 2:16" at bounding box center [421, 511] width 675 height 7
click at [227, 516] on div "Current Time 2:11 / Duration 8:57 Pause Skip Backward Skip Forward Mute 100% Lo…" at bounding box center [421, 531] width 675 height 33
click at [231, 511] on div "Progress Bar" at bounding box center [232, 511] width 2 height 7
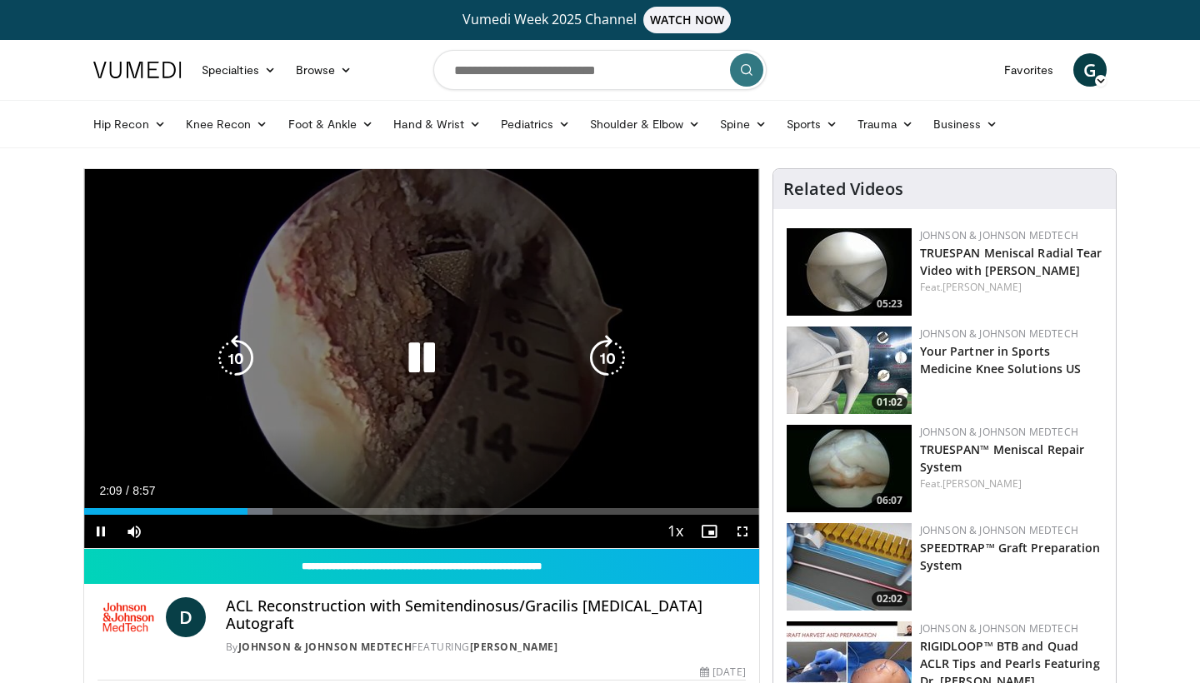
click at [265, 504] on div "Loaded : 27.95% 2:09 2:23" at bounding box center [421, 507] width 675 height 16
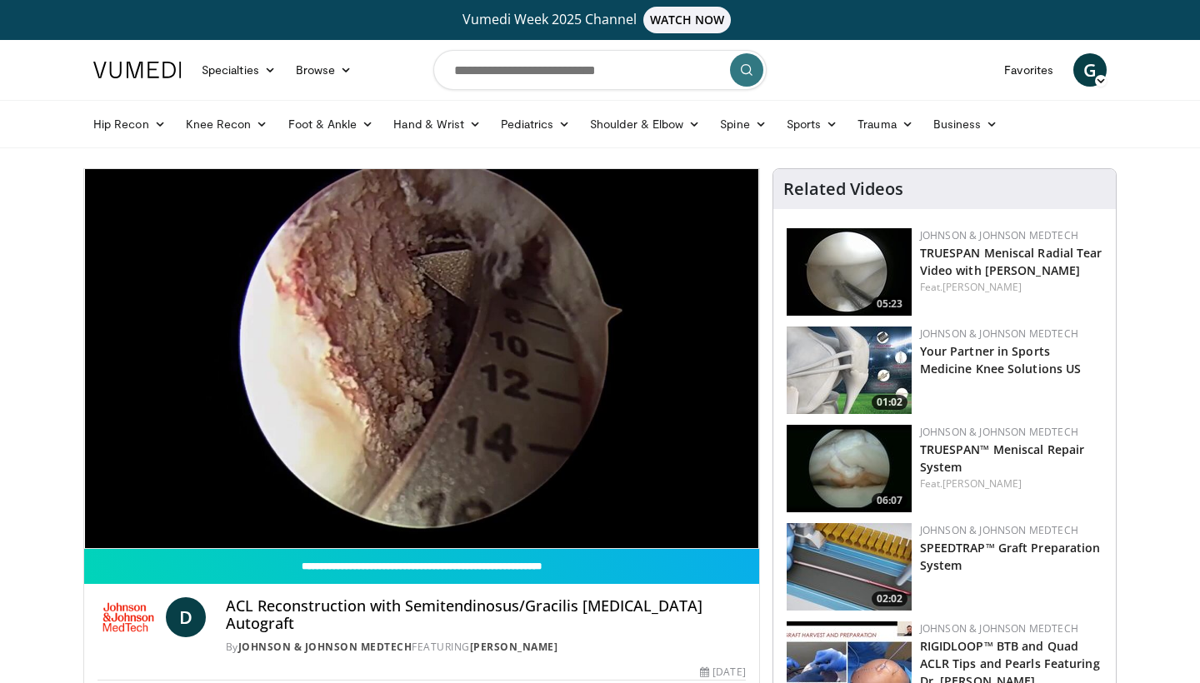
click at [314, 507] on div "10 seconds Tap to unmute" at bounding box center [421, 358] width 675 height 379
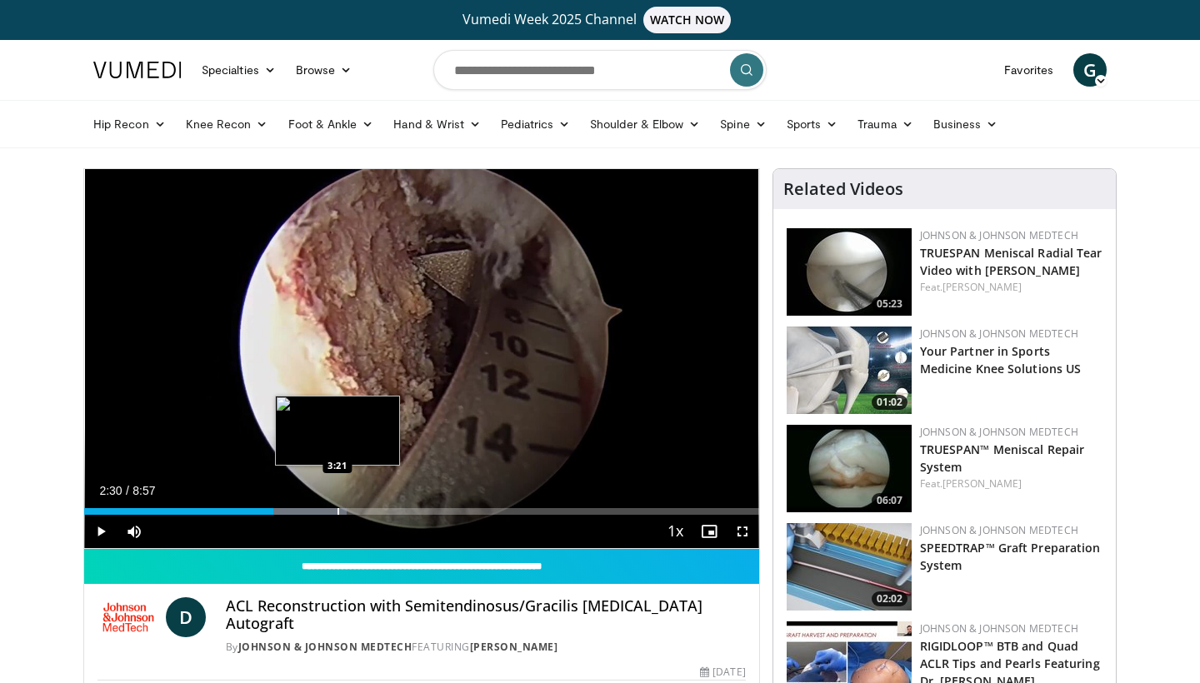
click at [337, 511] on div "Progress Bar" at bounding box center [338, 511] width 2 height 7
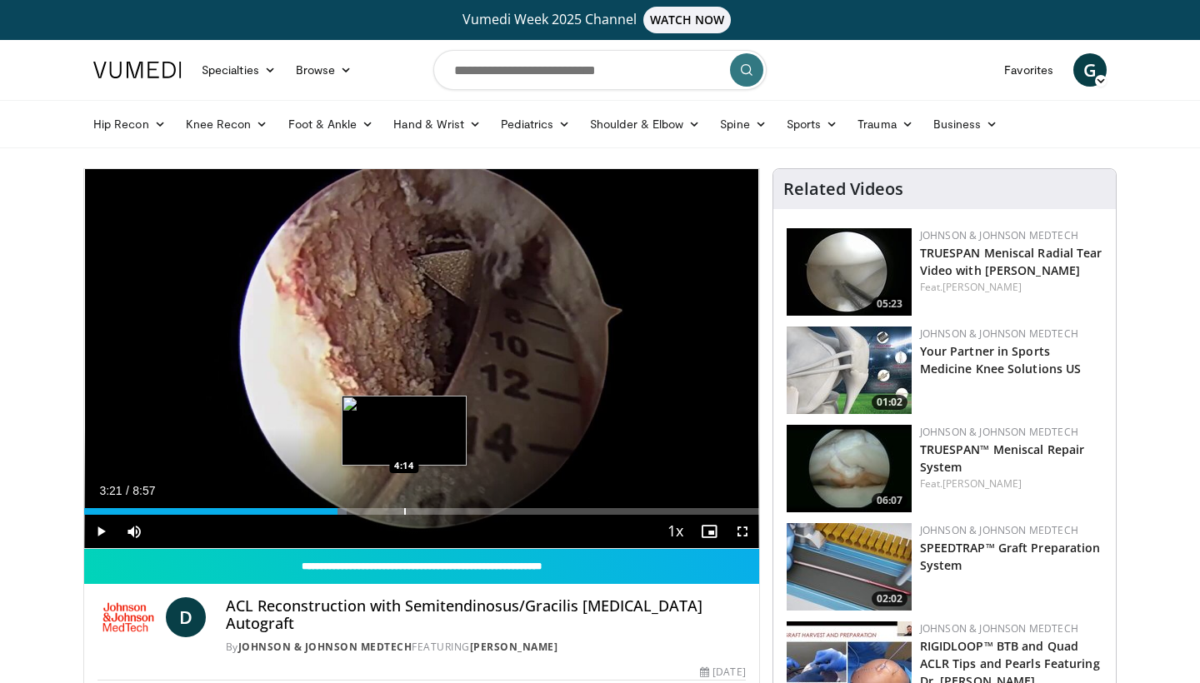
click at [404, 511] on div "Progress Bar" at bounding box center [405, 511] width 2 height 7
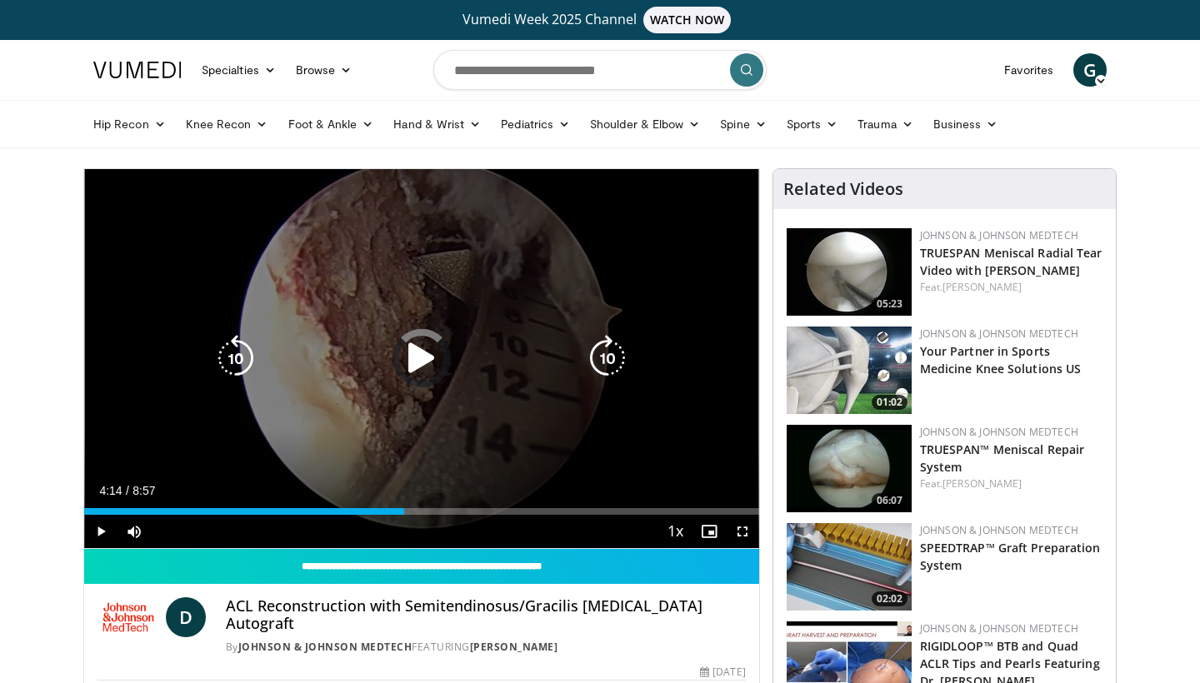
click at [213, 373] on icon "Video Player" at bounding box center [235, 358] width 47 height 47
click at [417, 357] on icon "Video Player" at bounding box center [421, 358] width 47 height 47
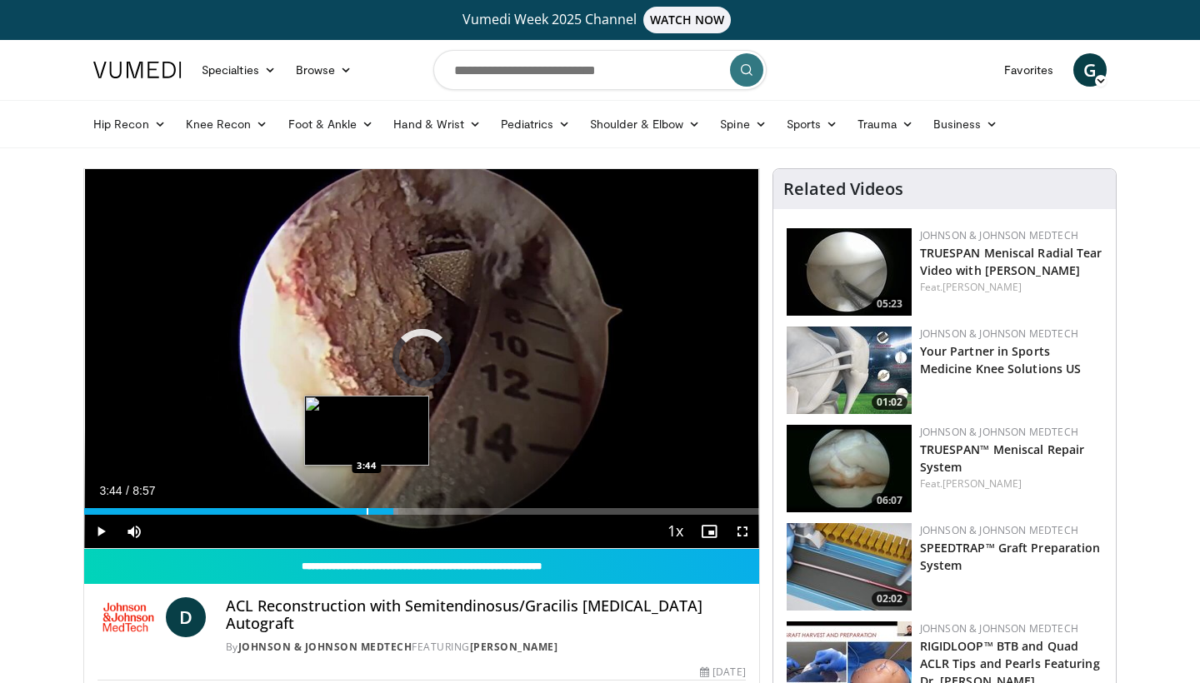
click at [366, 512] on div "4:05" at bounding box center [238, 511] width 309 height 7
click at [342, 511] on div "Progress Bar" at bounding box center [343, 511] width 2 height 7
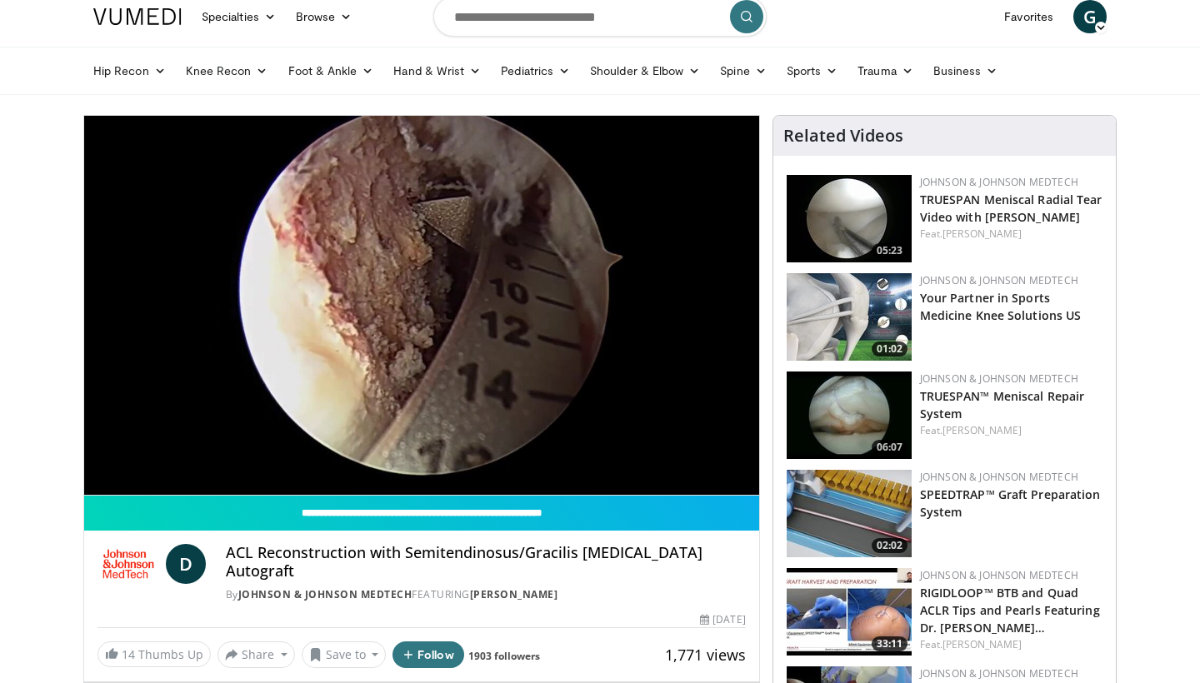
scroll to position [52, 0]
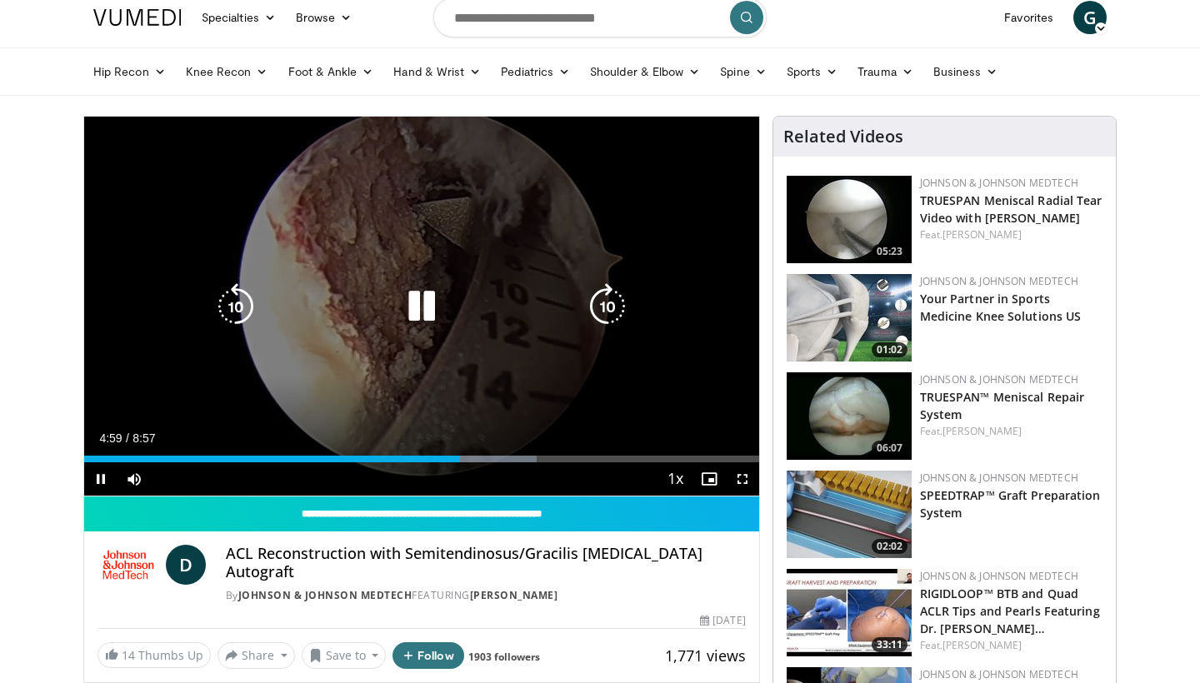
click at [480, 285] on div "10 seconds Tap to unmute" at bounding box center [421, 306] width 675 height 379
